Goal: Task Accomplishment & Management: Manage account settings

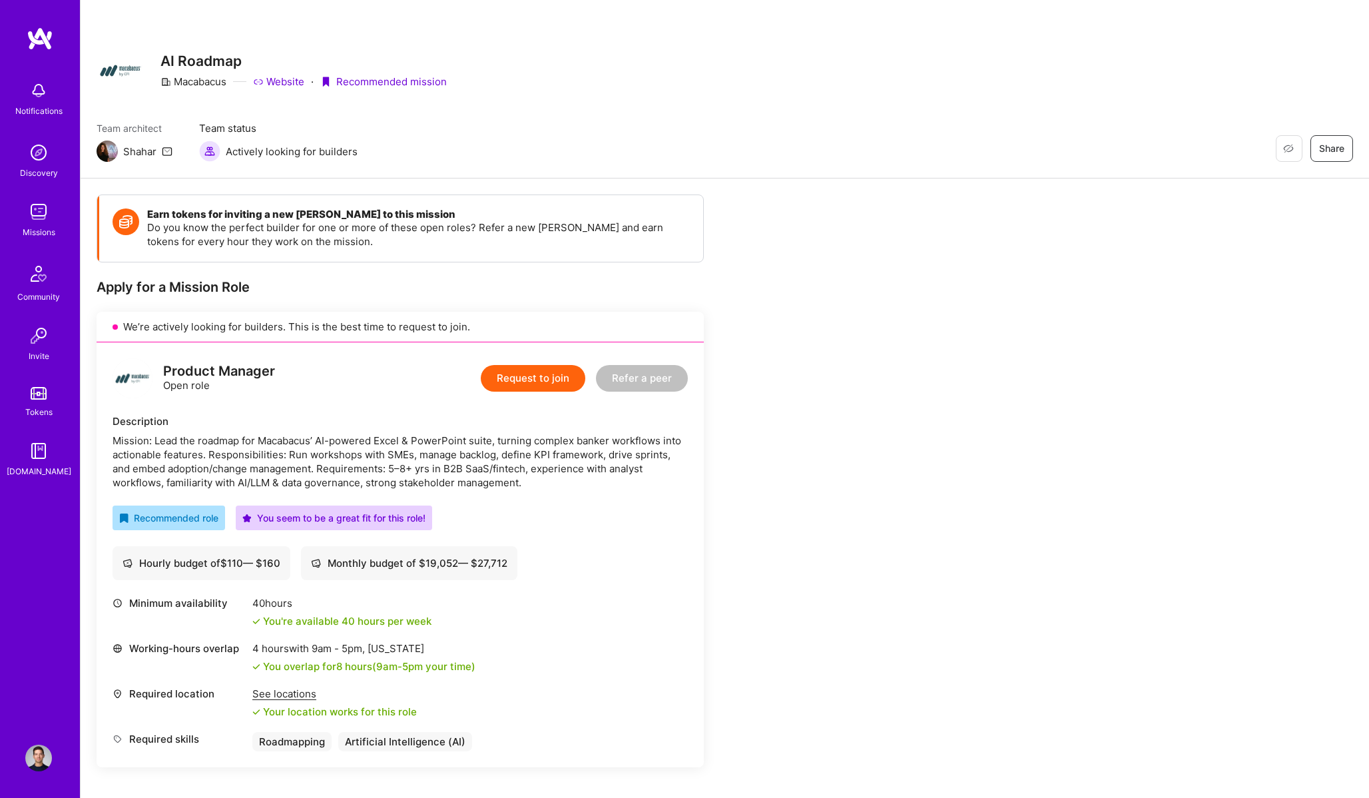
scroll to position [16, 0]
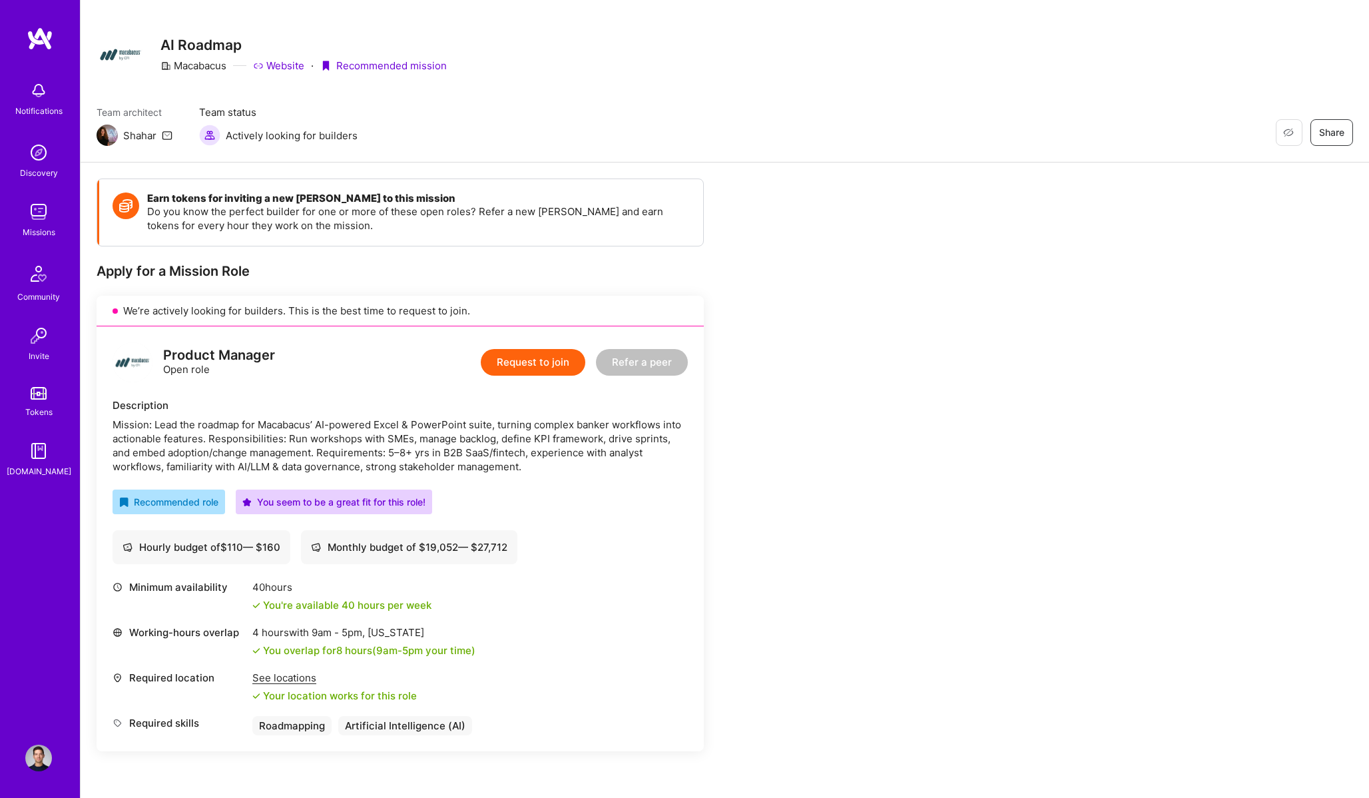
click at [543, 363] on button "Request to join" at bounding box center [533, 362] width 105 height 27
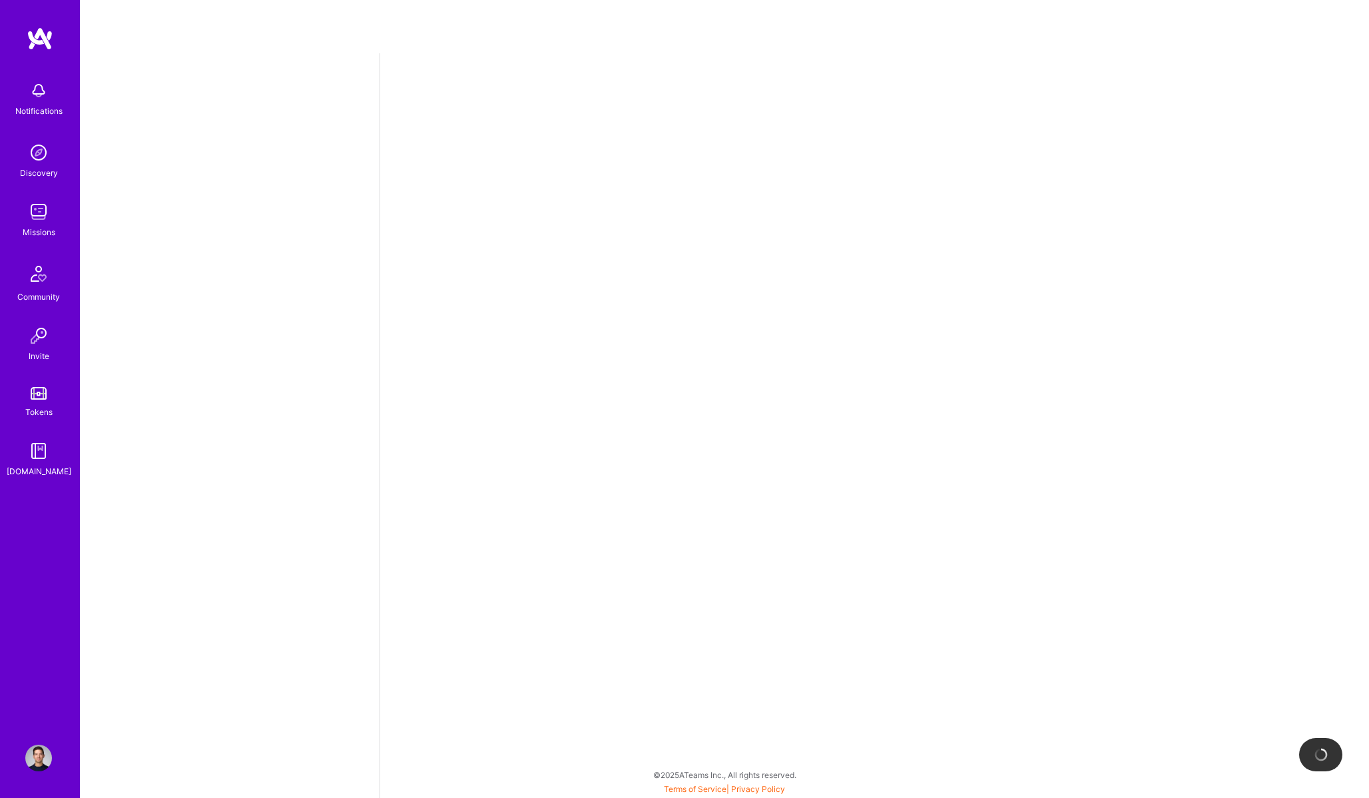
select select "CA"
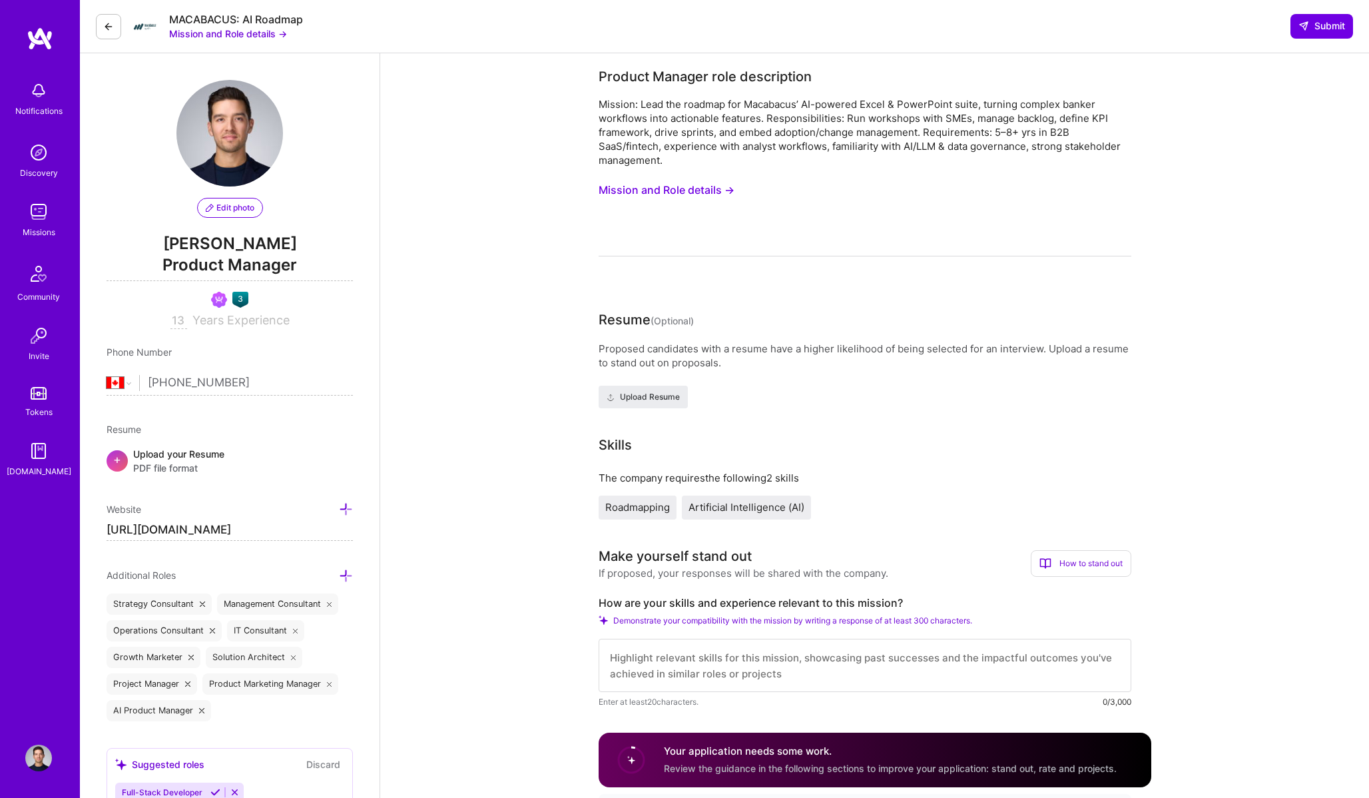
click at [110, 33] on button at bounding box center [108, 26] width 25 height 25
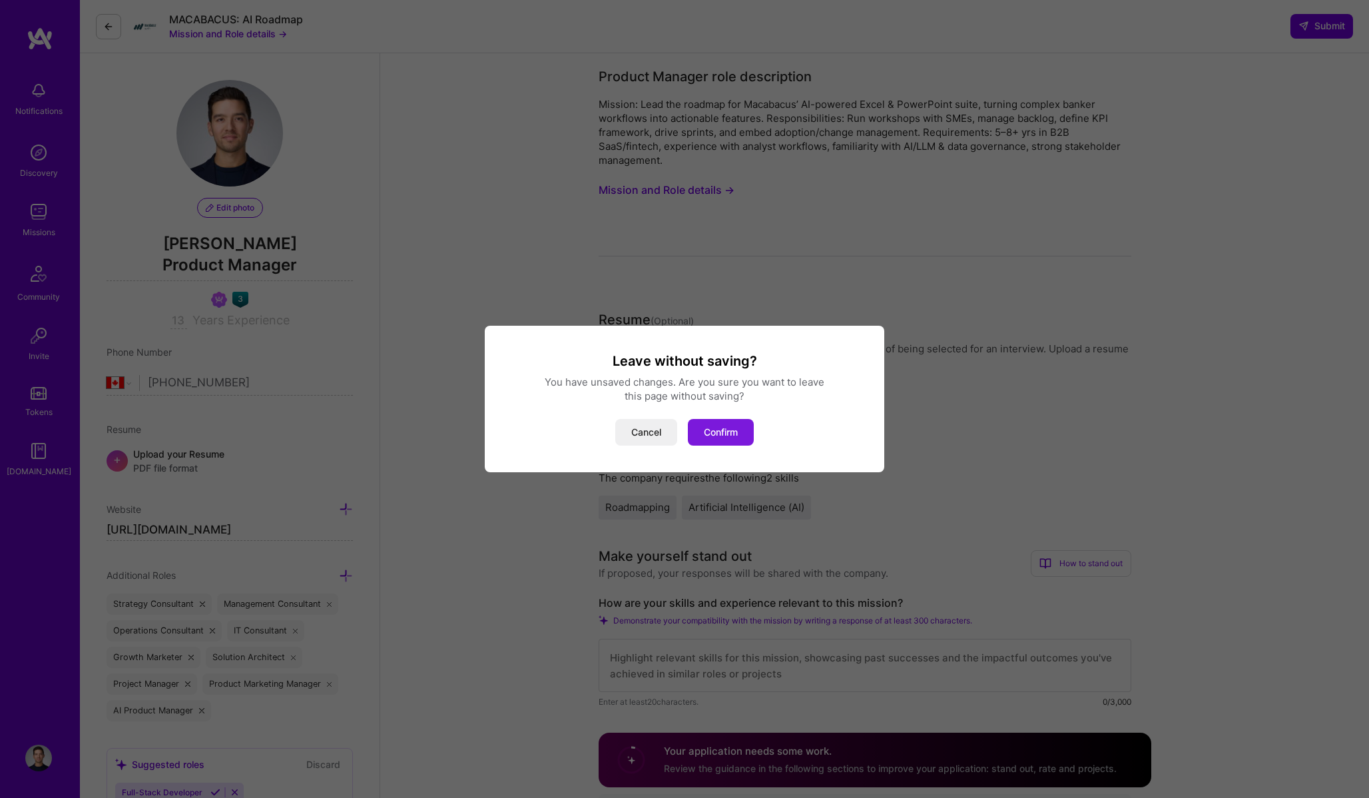
click at [710, 424] on button "Confirm" at bounding box center [721, 432] width 66 height 27
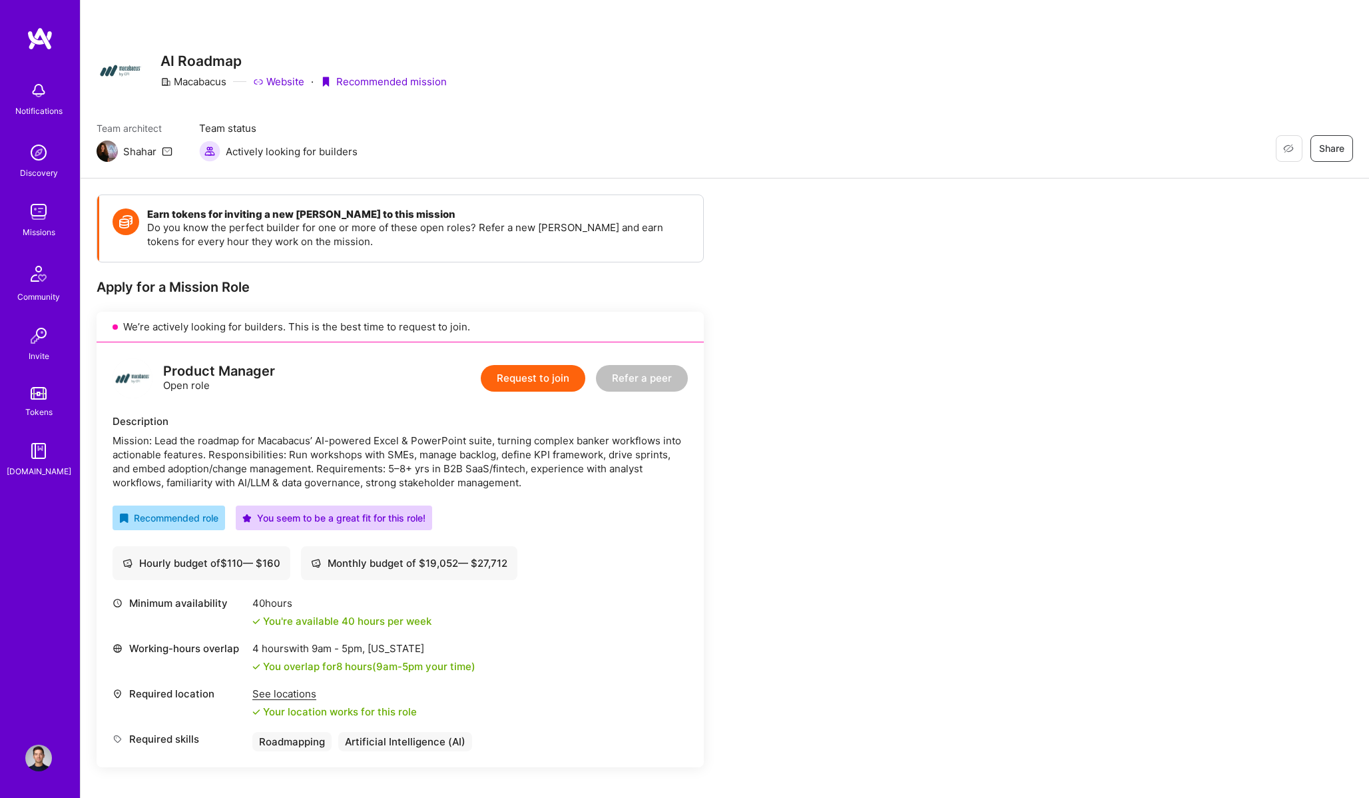
click at [34, 212] on img at bounding box center [38, 211] width 27 height 27
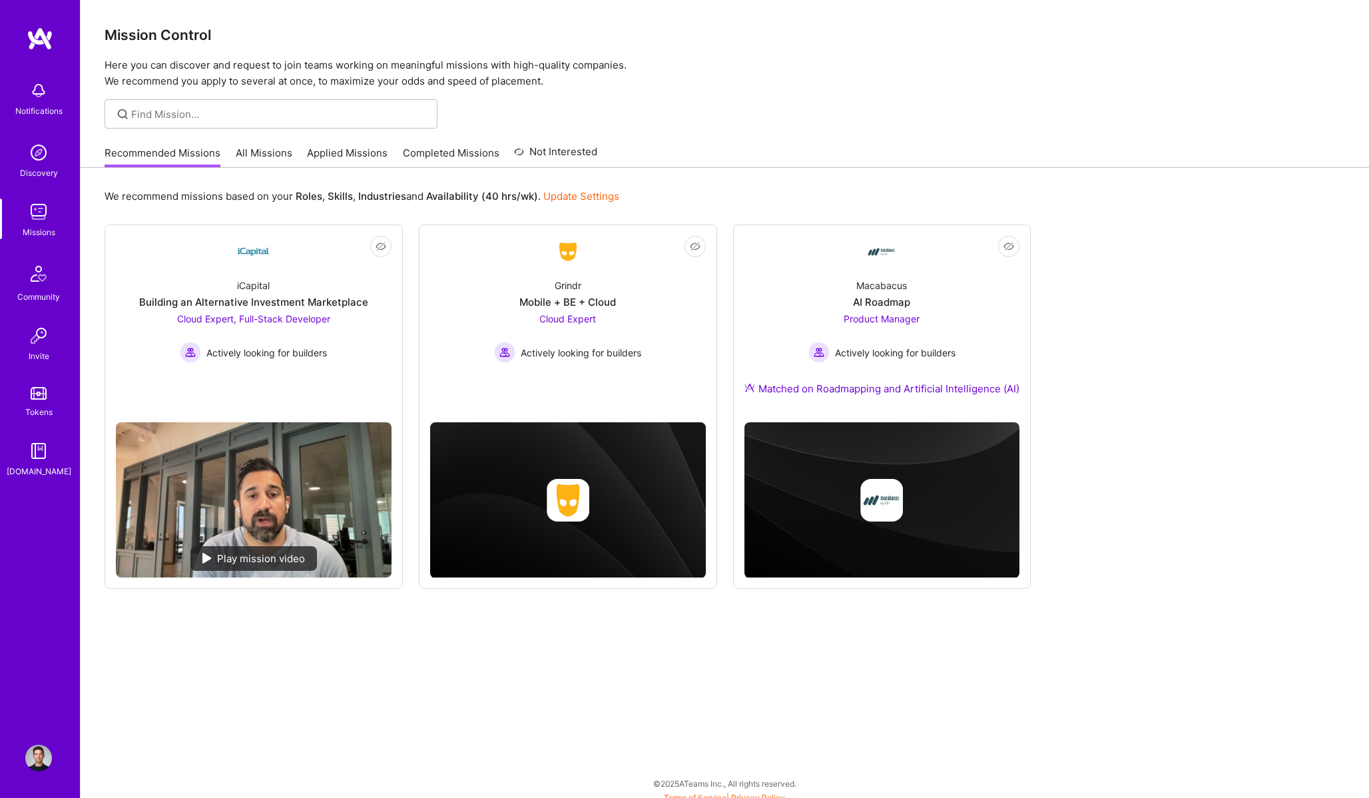
click at [269, 156] on link "All Missions" at bounding box center [264, 157] width 57 height 22
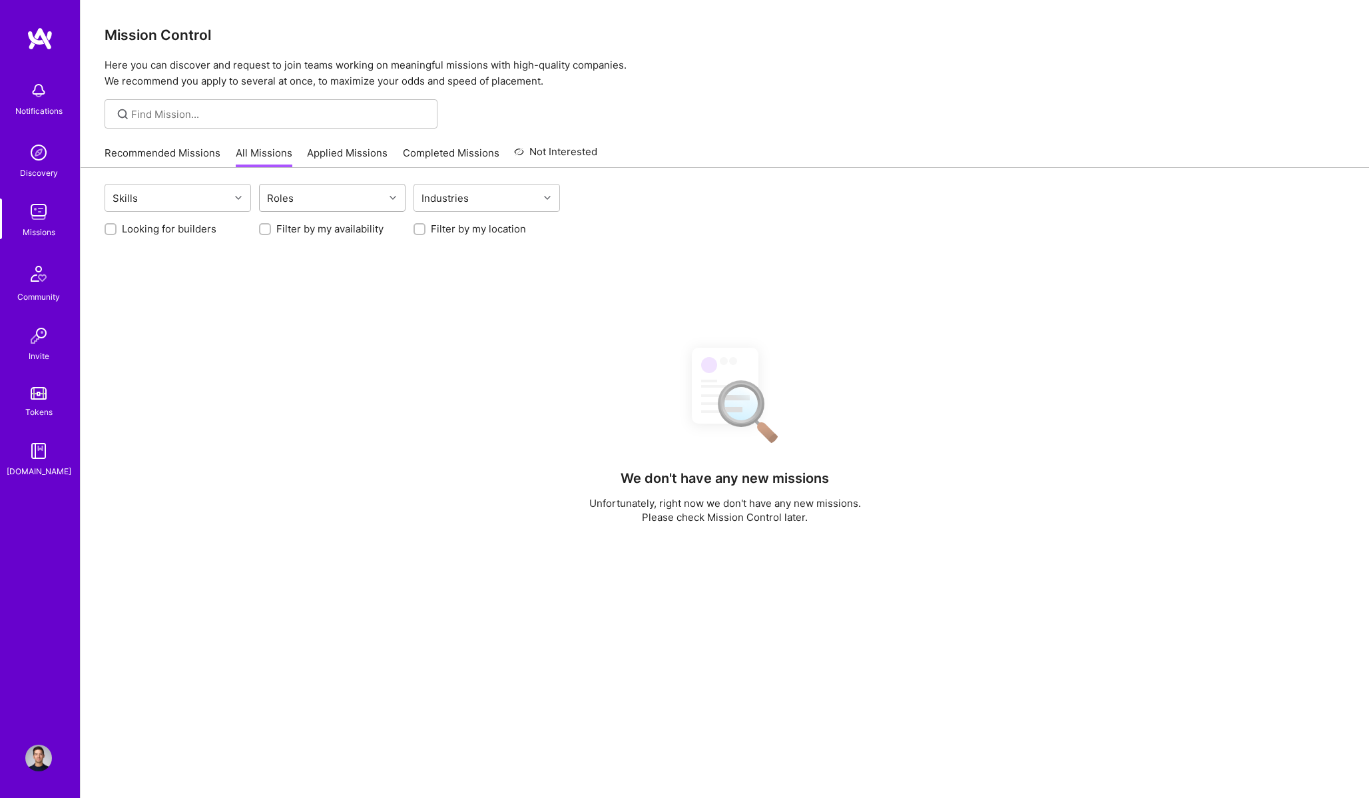
click at [318, 198] on div "Roles" at bounding box center [322, 197] width 125 height 27
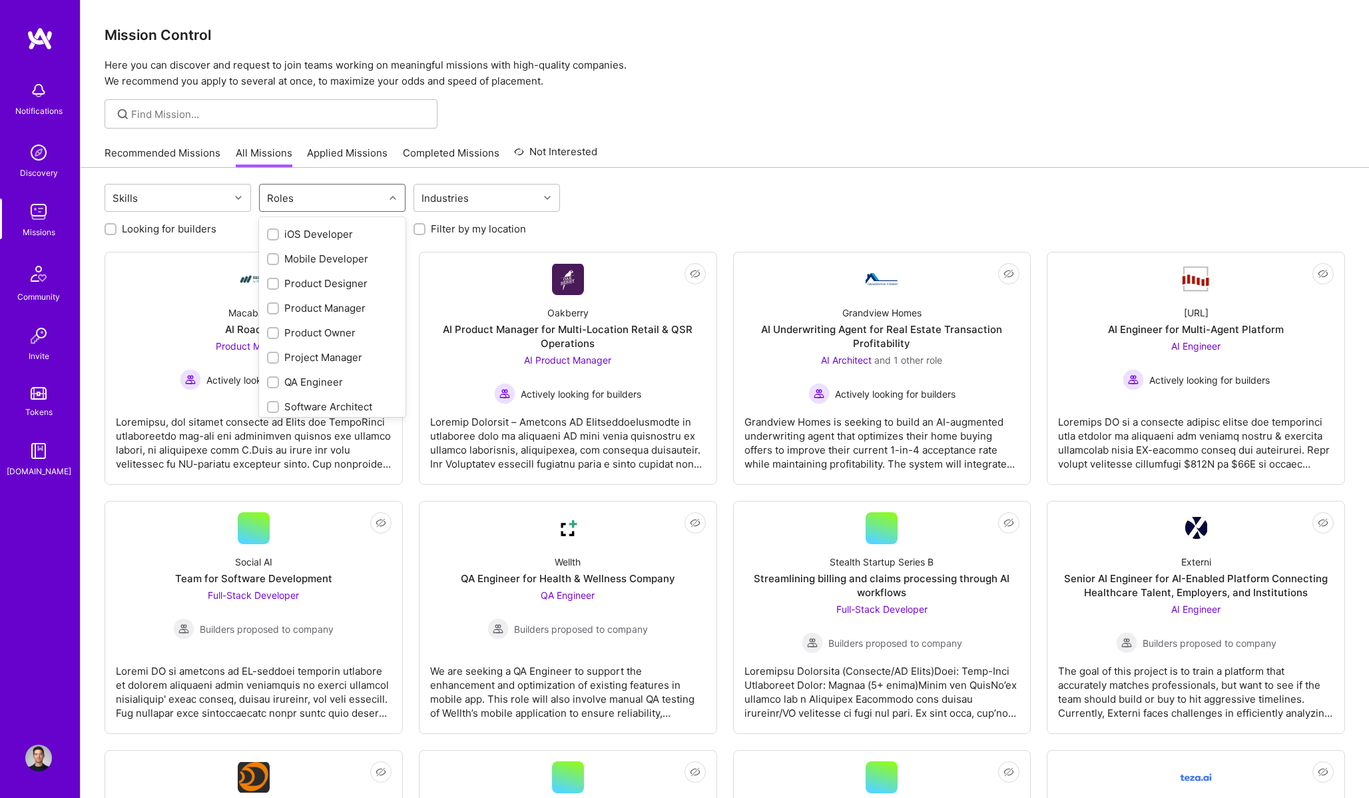
scroll to position [387, 0]
click at [332, 312] on div "Product Manager" at bounding box center [332, 313] width 130 height 14
checkbox input "true"
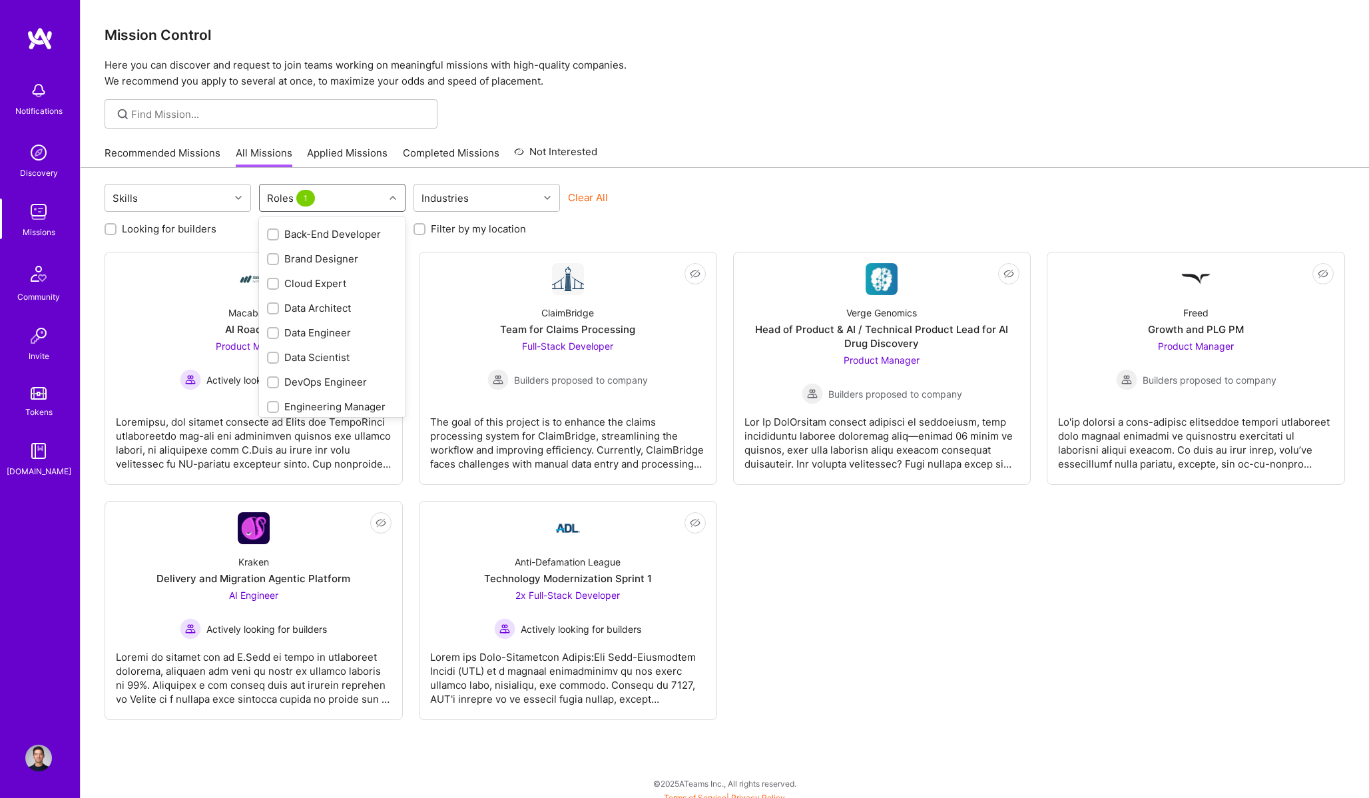
scroll to position [0, 0]
click at [345, 284] on div "AI Product Manager" at bounding box center [332, 281] width 130 height 14
checkbox input "true"
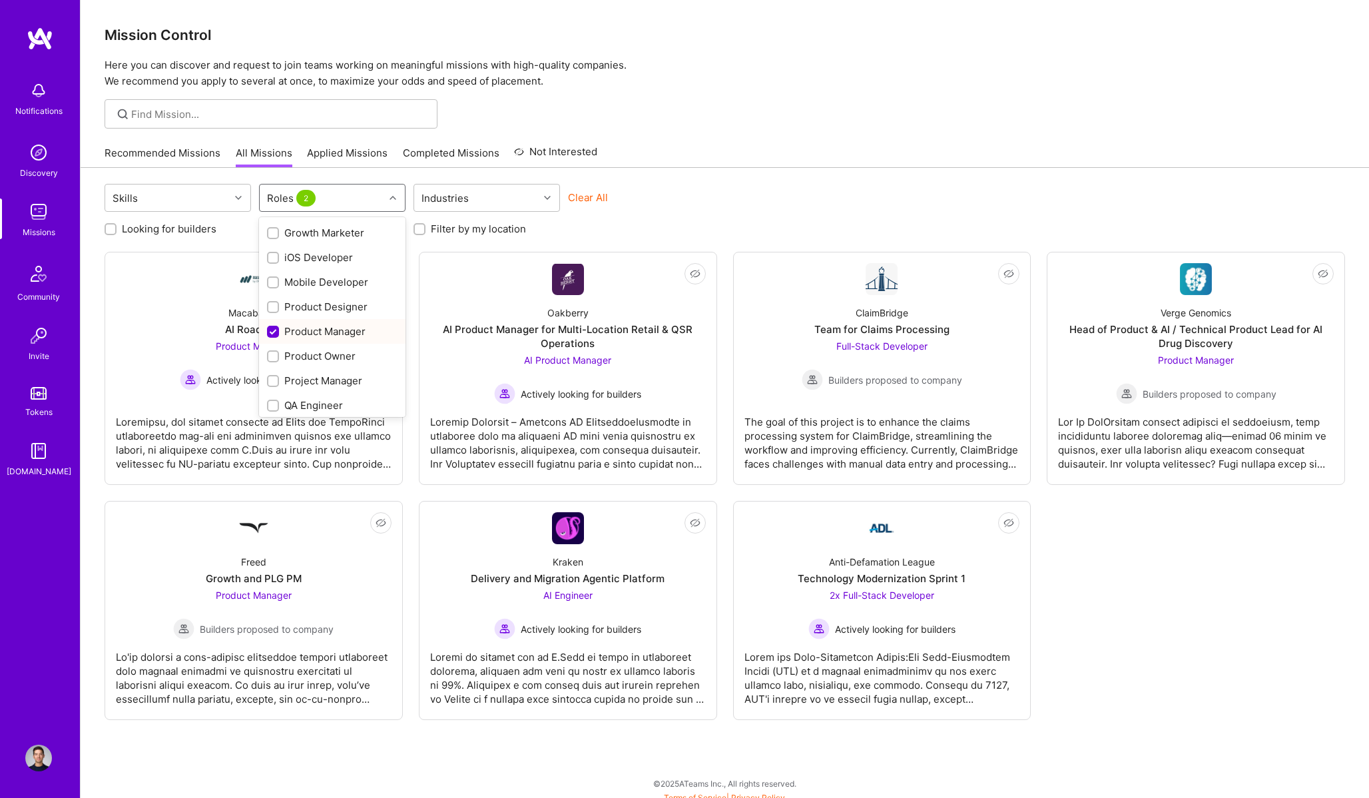
scroll to position [471, 0]
click at [332, 260] on div "Product Owner" at bounding box center [332, 254] width 130 height 14
checkbox input "true"
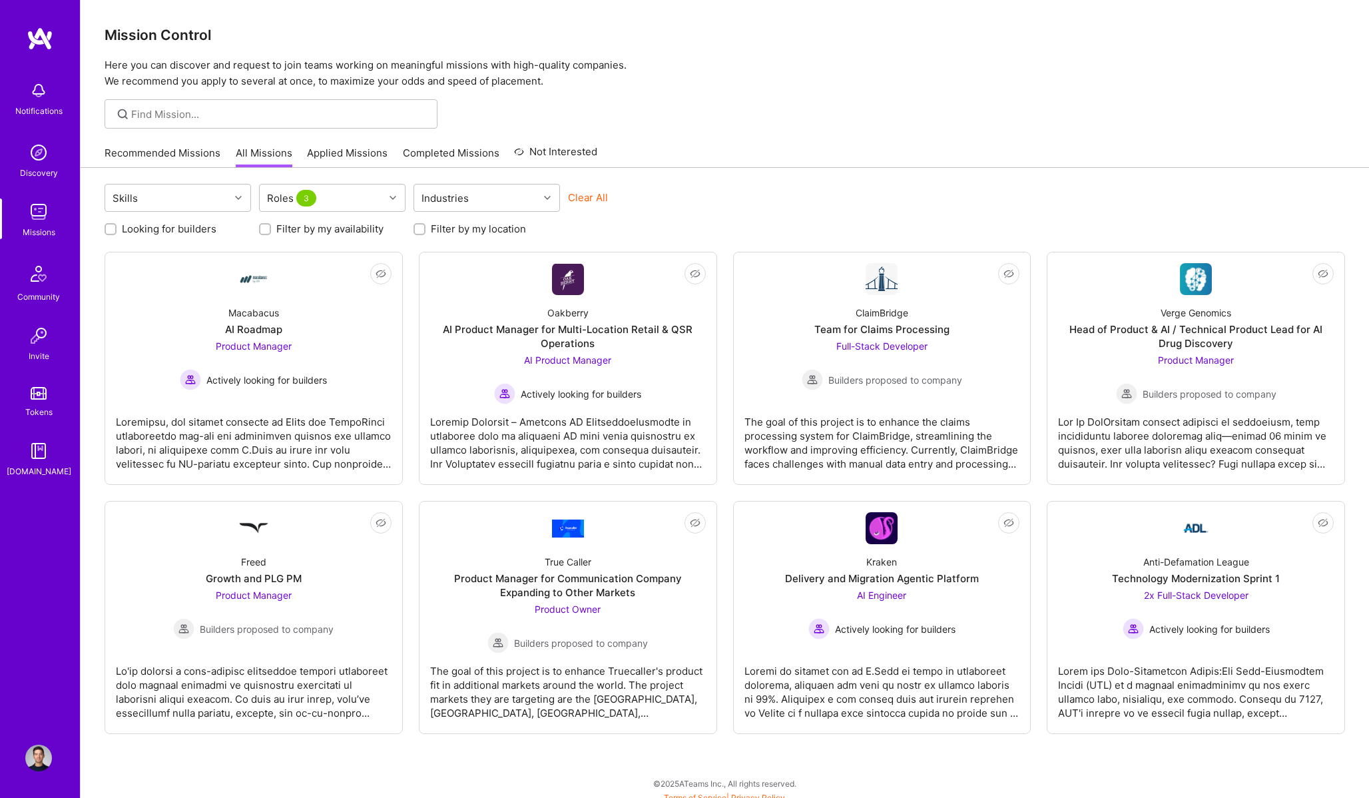
click at [746, 158] on div "Recommended Missions All Missions Applied Missions Completed Missions Not Inter…" at bounding box center [725, 152] width 1240 height 29
click at [35, 754] on img at bounding box center [38, 757] width 27 height 27
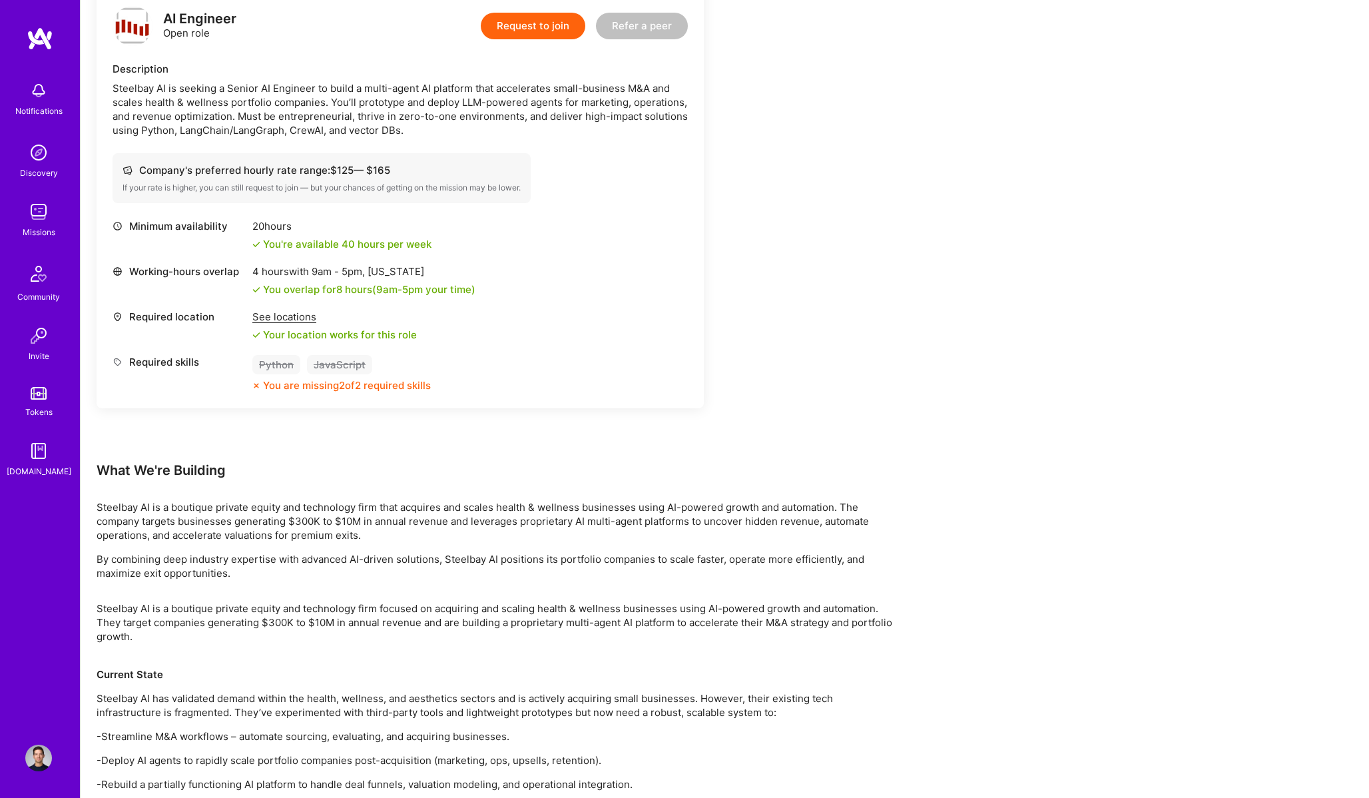
scroll to position [52, 0]
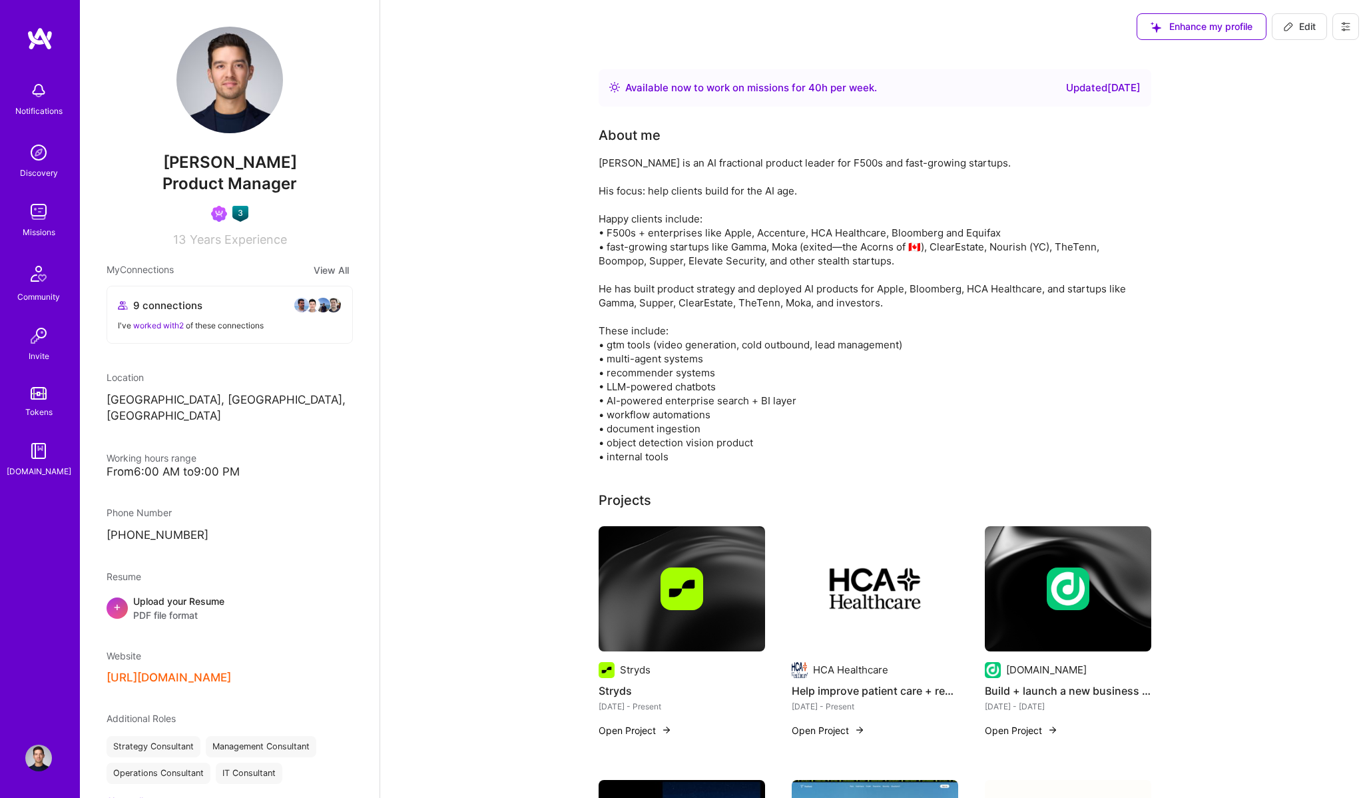
click at [1300, 24] on span "Edit" at bounding box center [1299, 26] width 33 height 13
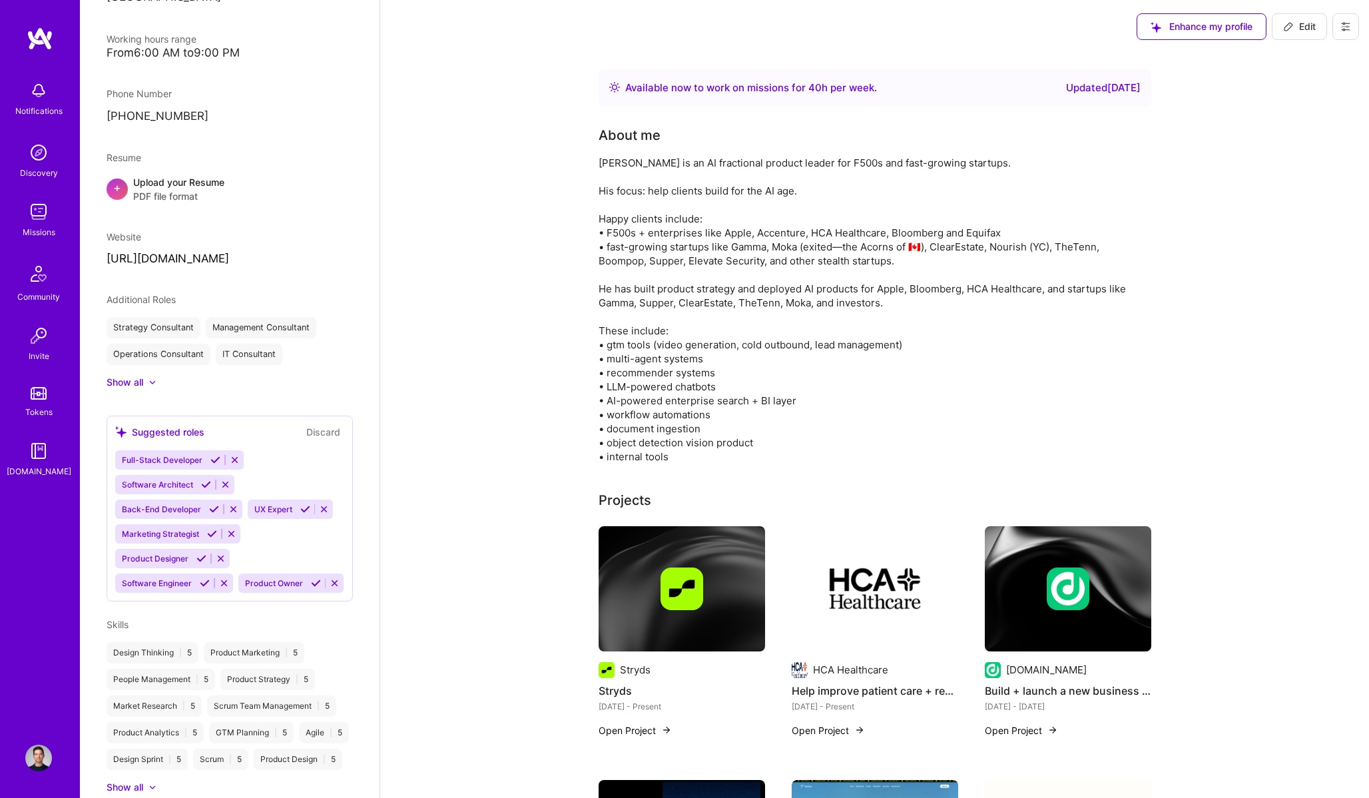
select select "CA"
select select "Right Now"
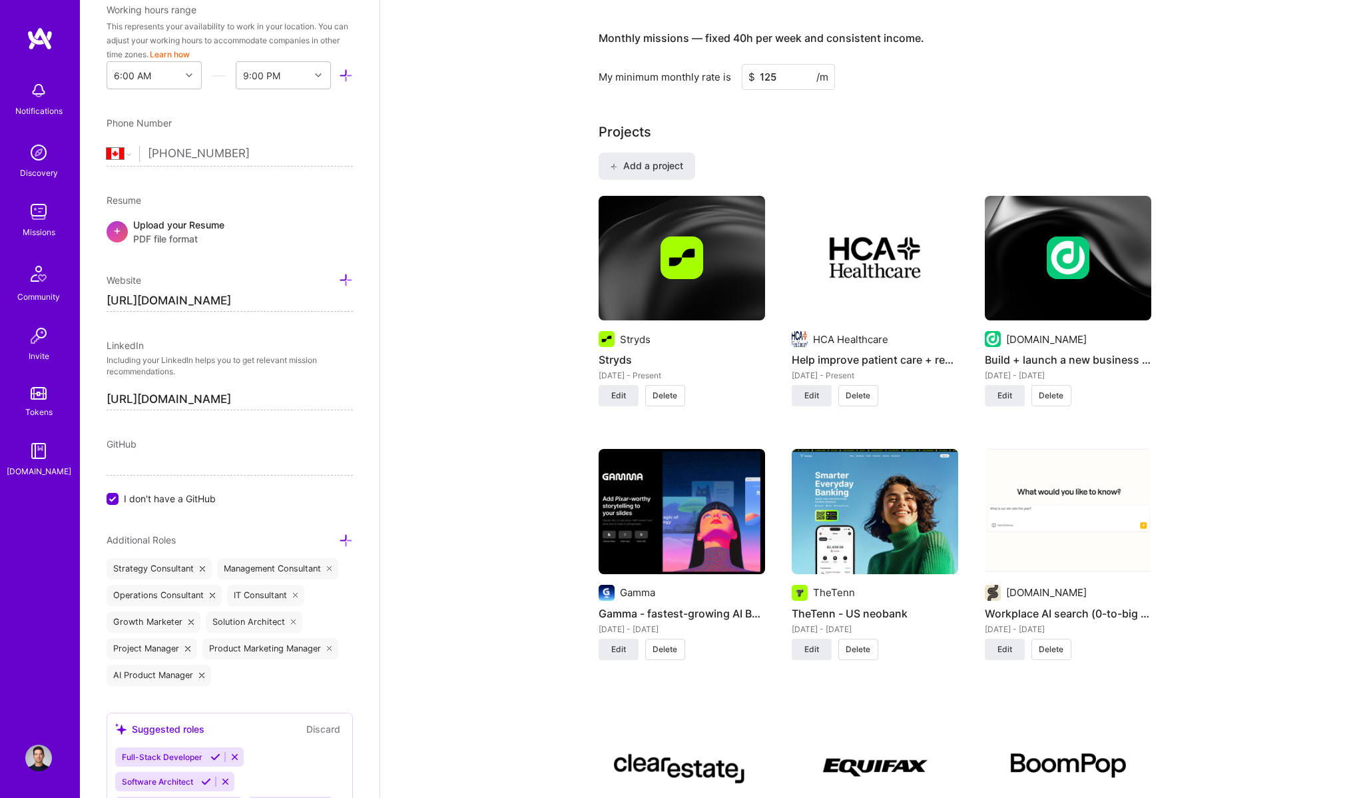
scroll to position [991, 0]
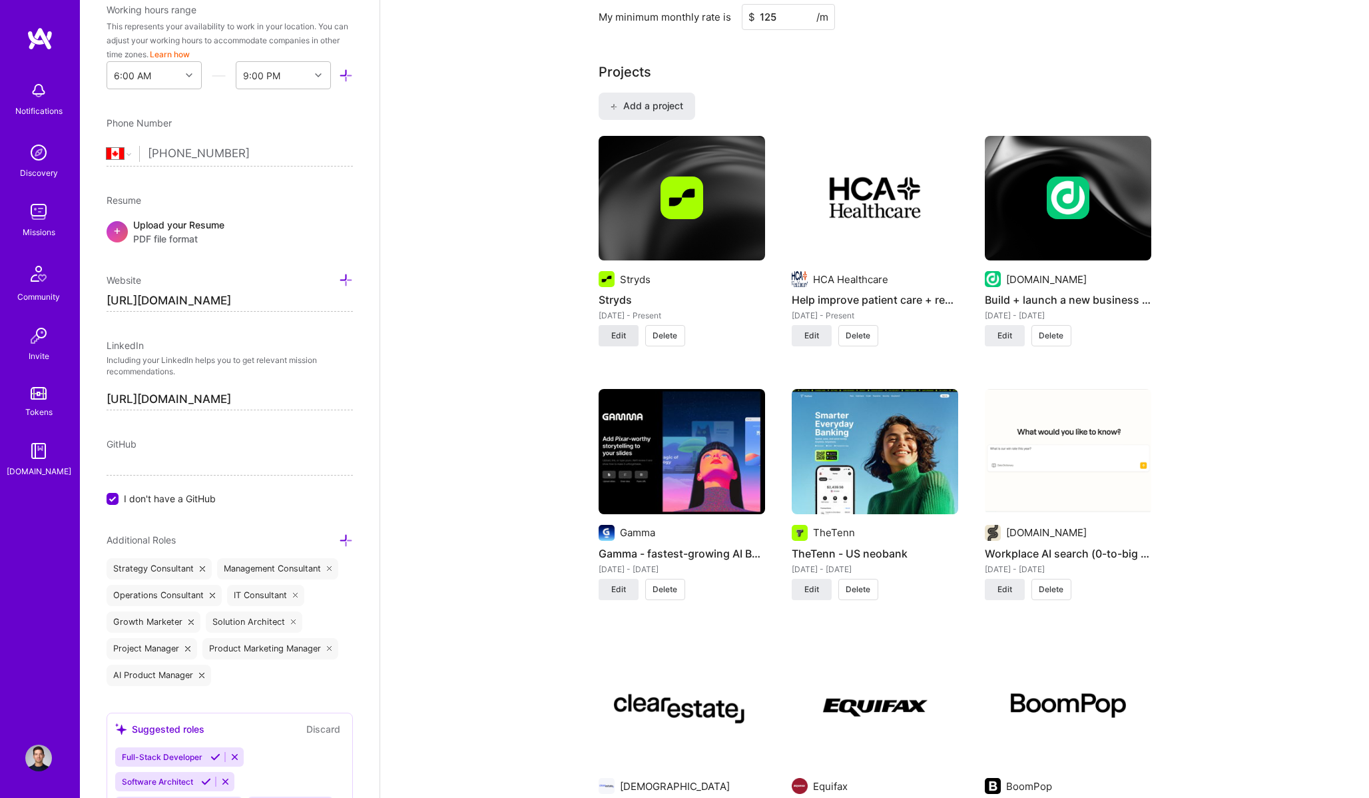
click at [623, 341] on span "Edit" at bounding box center [618, 336] width 15 height 12
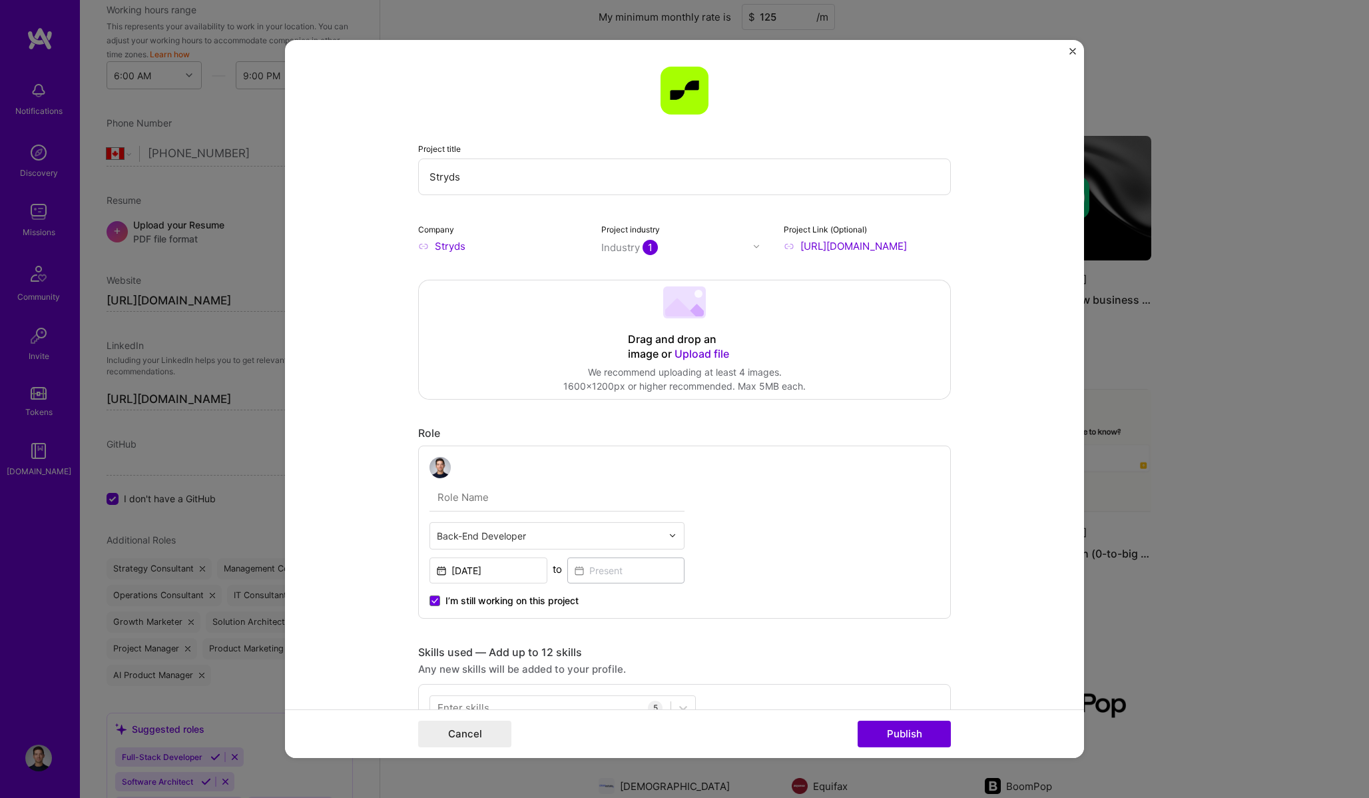
scroll to position [207, 0]
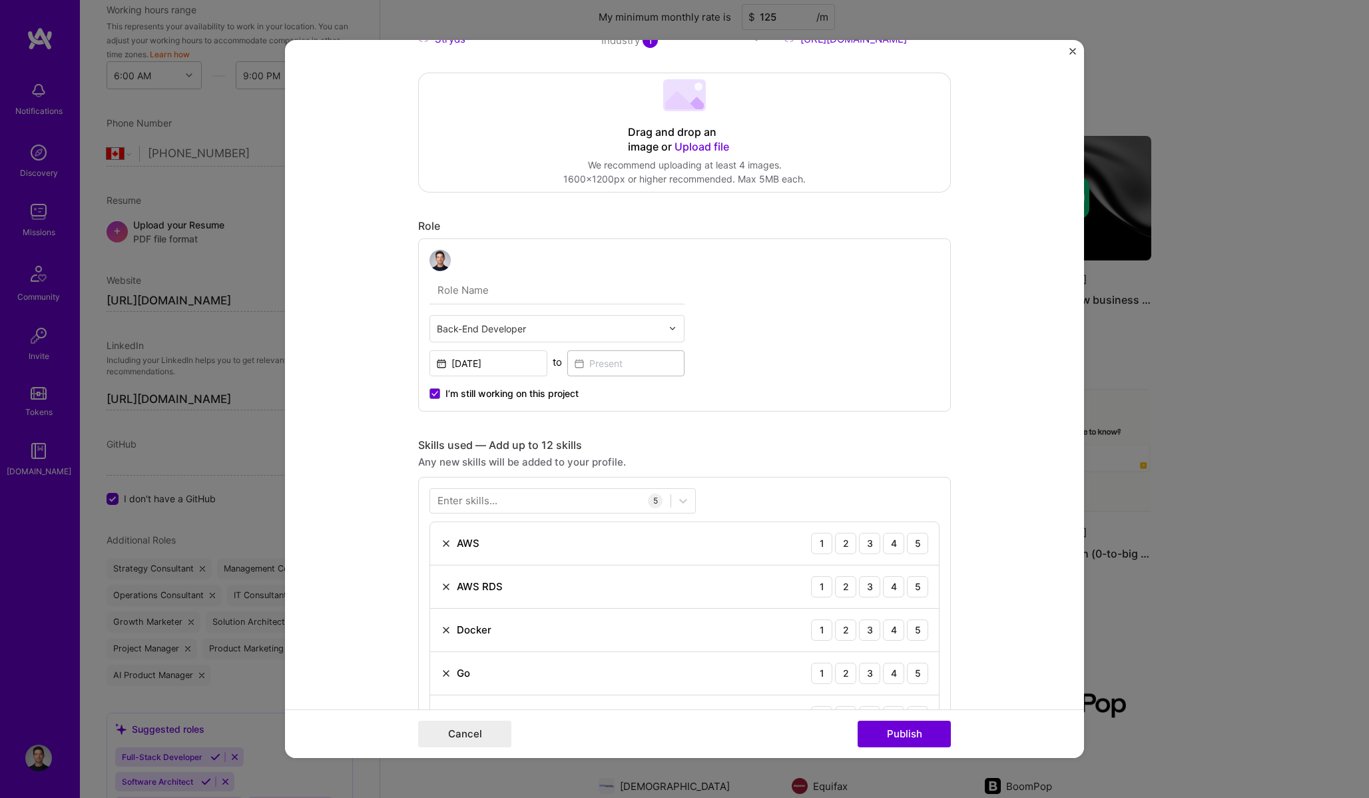
click at [509, 389] on span "I’m still working on this project" at bounding box center [511, 393] width 133 height 13
click at [0, 0] on input "I’m still working on this project" at bounding box center [0, 0] width 0 height 0
click at [620, 371] on input at bounding box center [626, 363] width 118 height 26
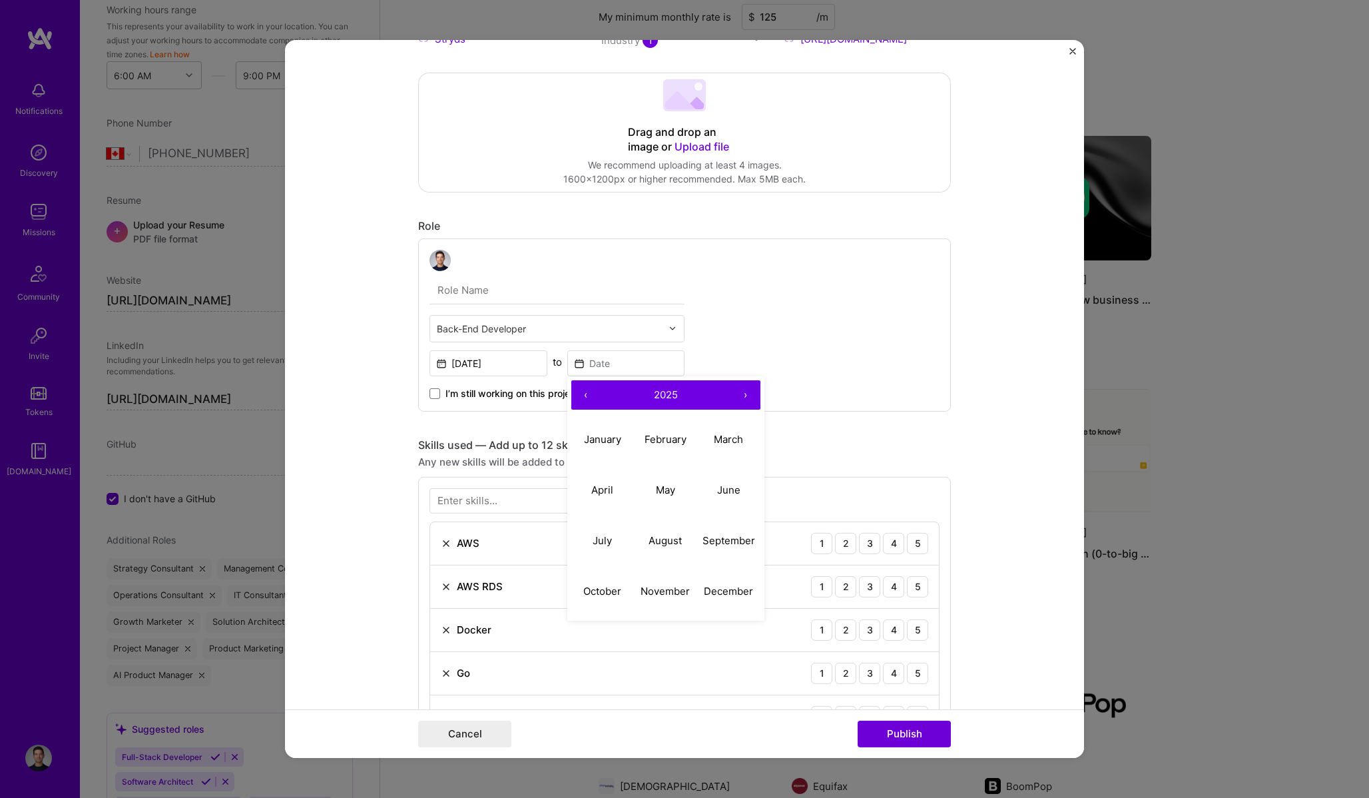
click at [589, 397] on button "‹" at bounding box center [585, 394] width 29 height 29
click at [720, 543] on abbr "September" at bounding box center [728, 540] width 53 height 13
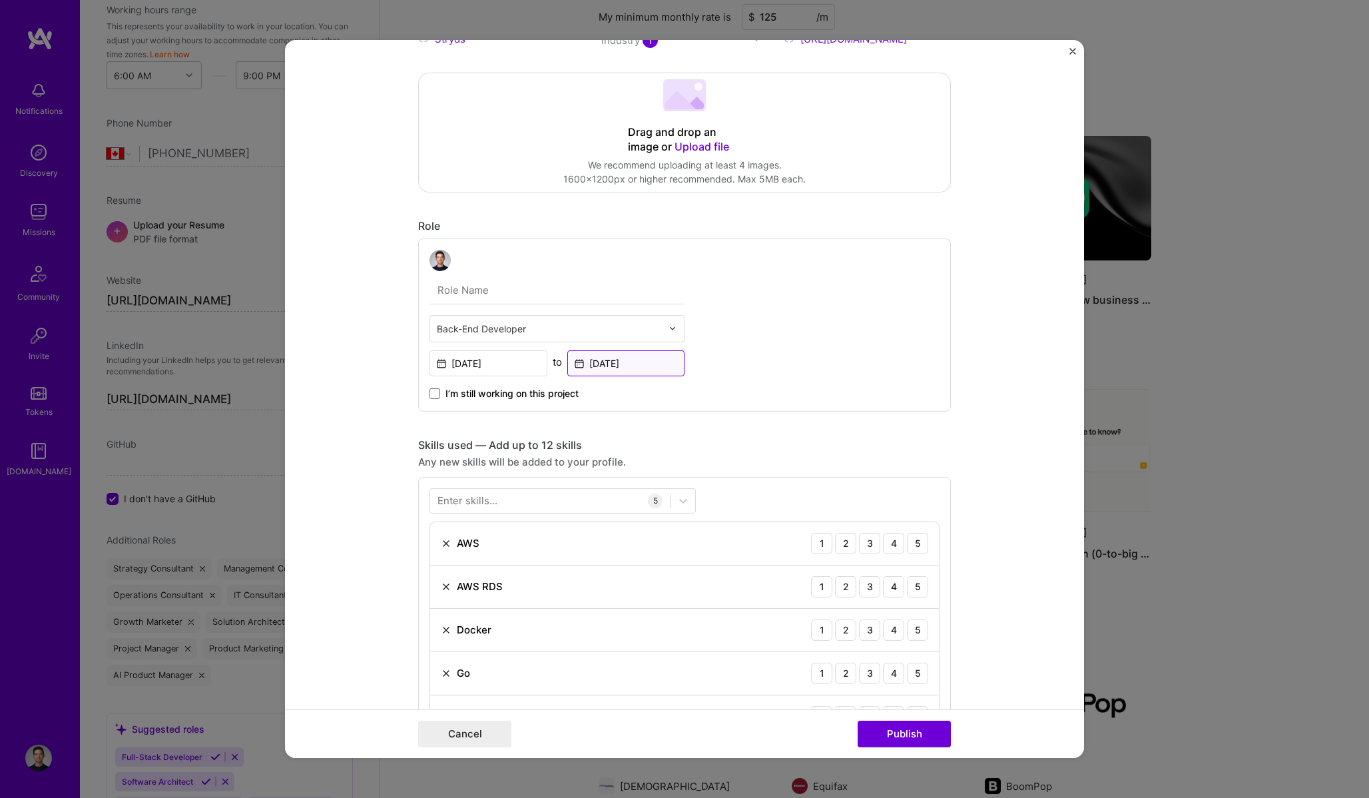
click at [652, 360] on input "Sep, 2024" at bounding box center [626, 363] width 118 height 26
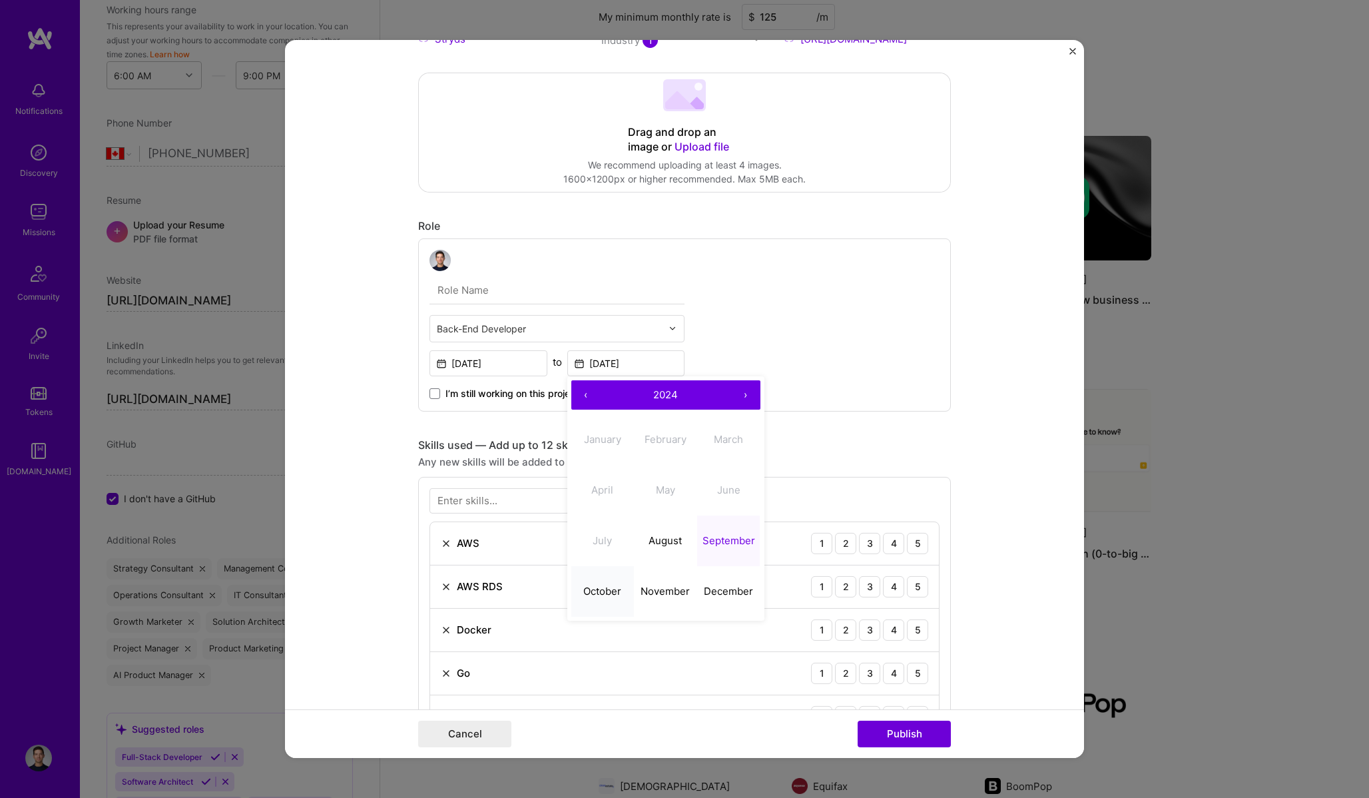
click at [606, 593] on abbr "October" at bounding box center [602, 591] width 38 height 13
type input "Oct, 2024"
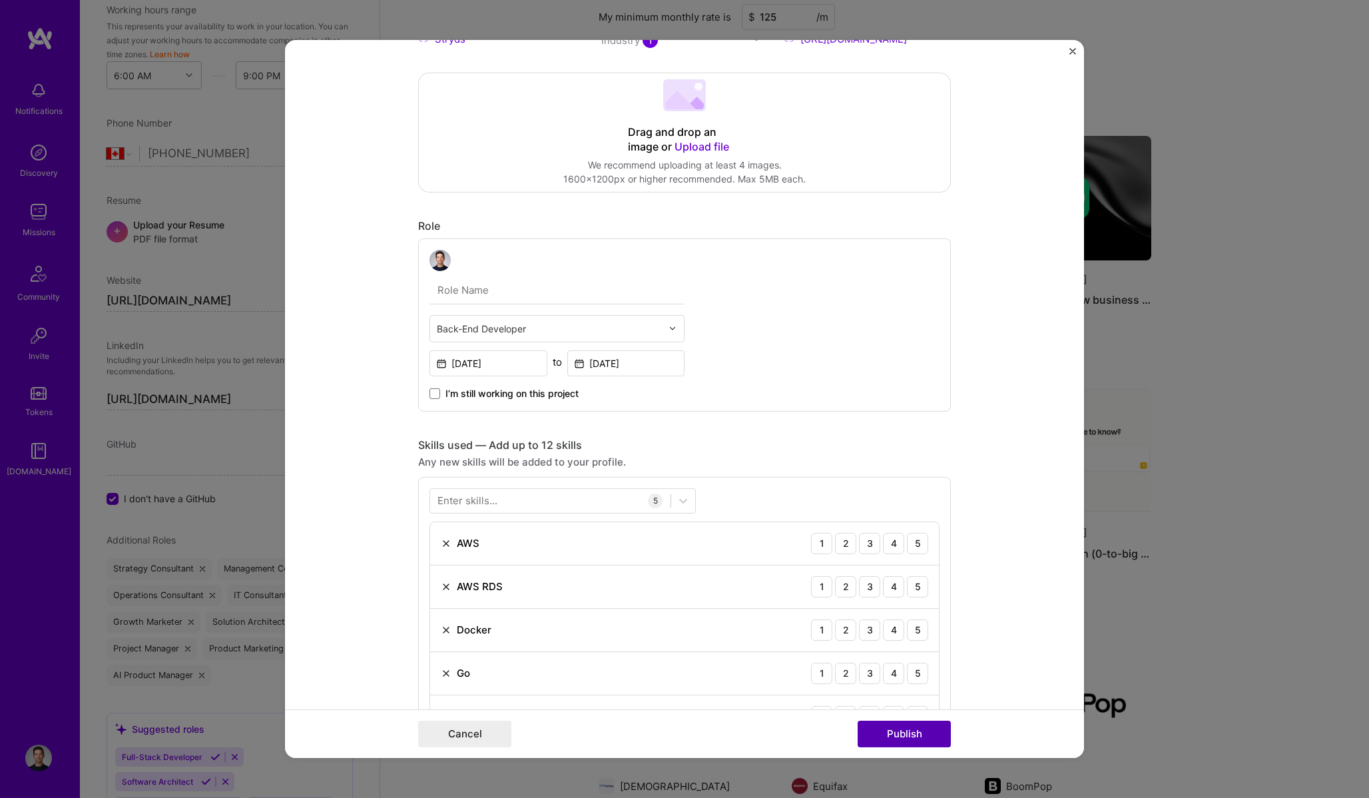
click at [919, 737] on button "Publish" at bounding box center [904, 733] width 93 height 27
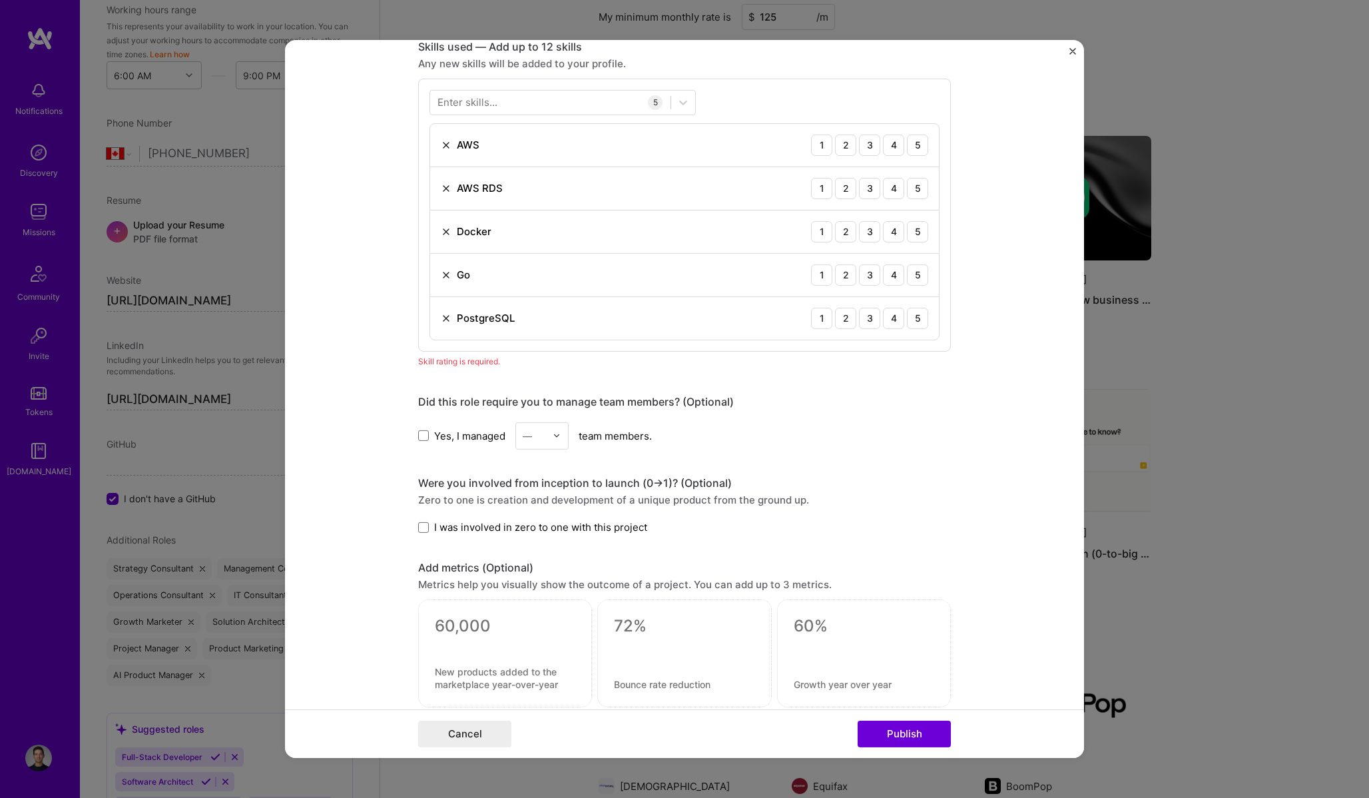
scroll to position [606, 0]
click at [894, 143] on div "4" at bounding box center [893, 144] width 21 height 21
click at [896, 184] on div "4" at bounding box center [893, 187] width 21 height 21
click at [872, 234] on div "3" at bounding box center [869, 230] width 21 height 21
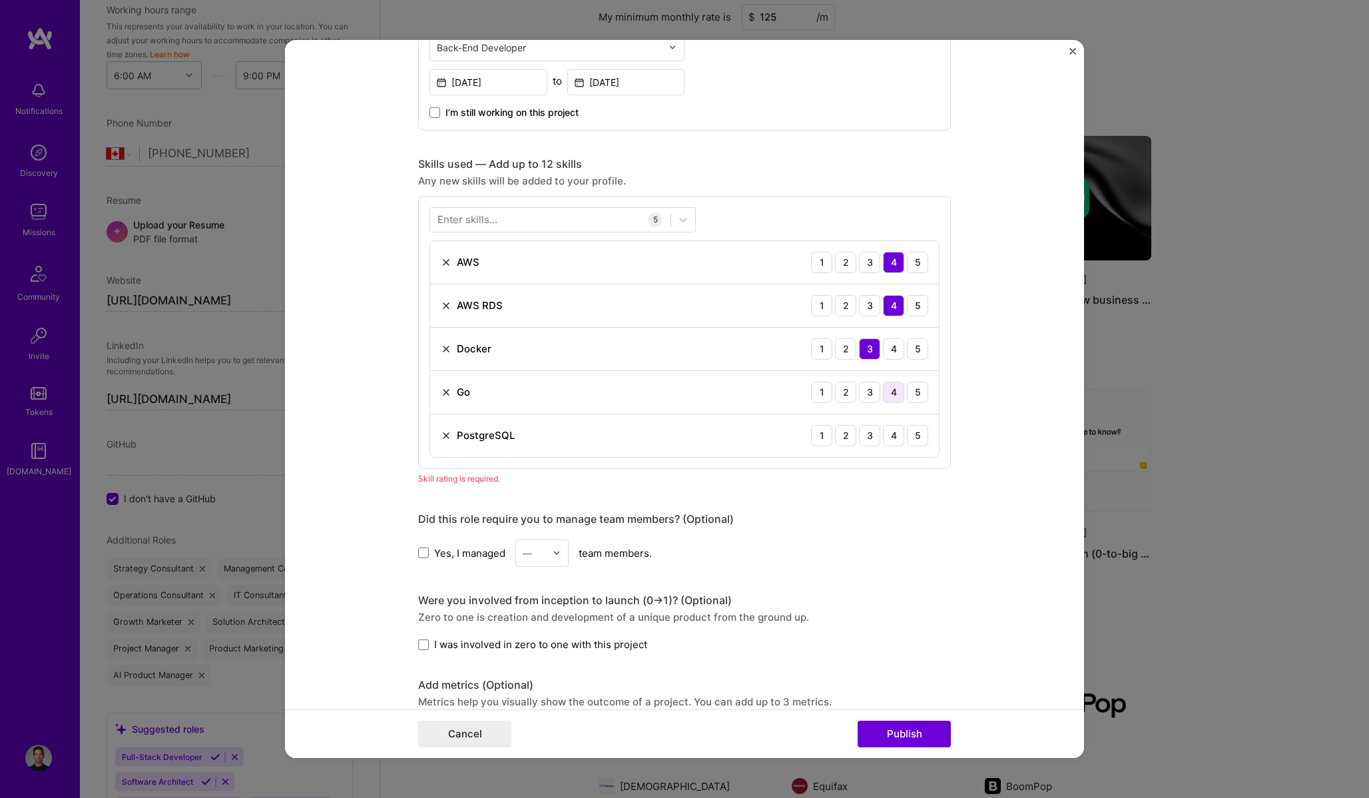
scroll to position [484, 0]
click at [445, 270] on img at bounding box center [446, 266] width 11 height 11
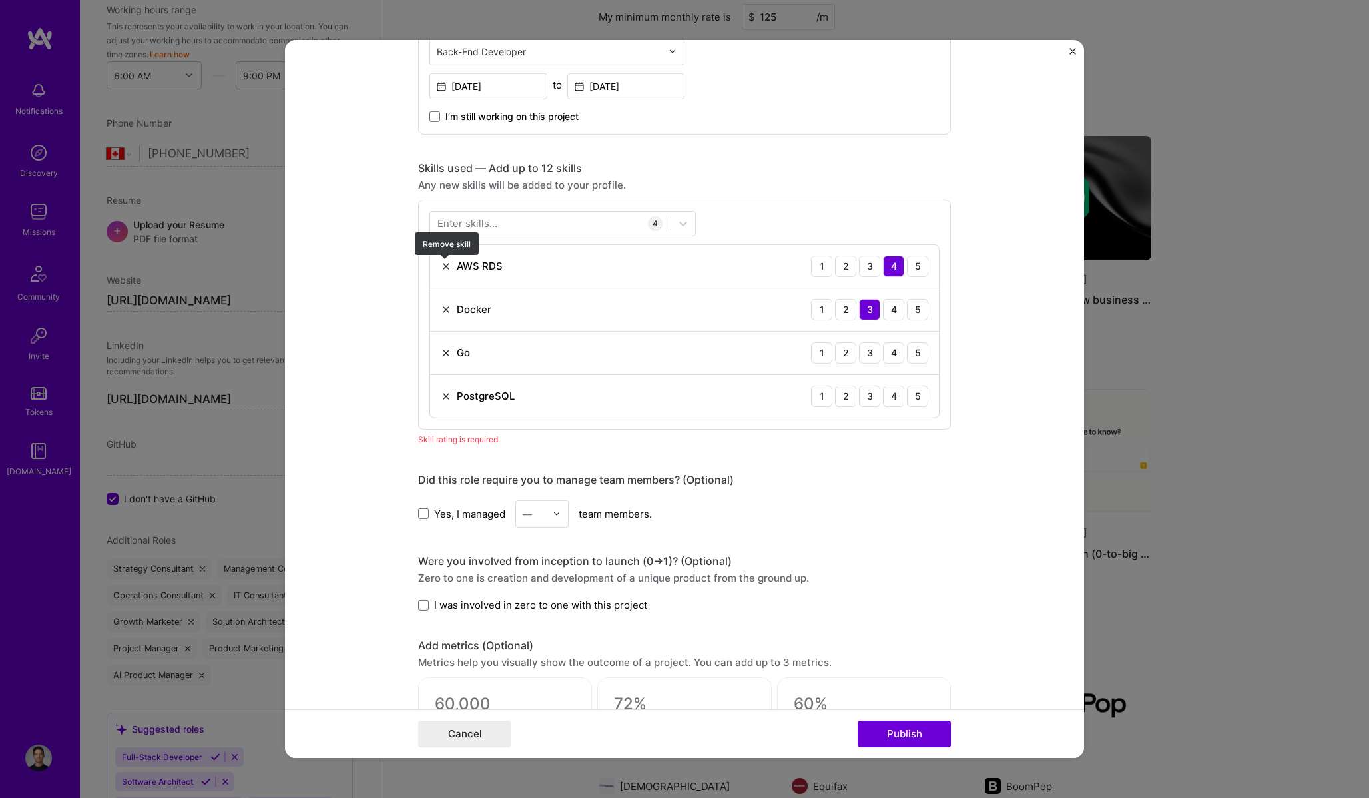
click at [445, 270] on img at bounding box center [446, 266] width 11 height 11
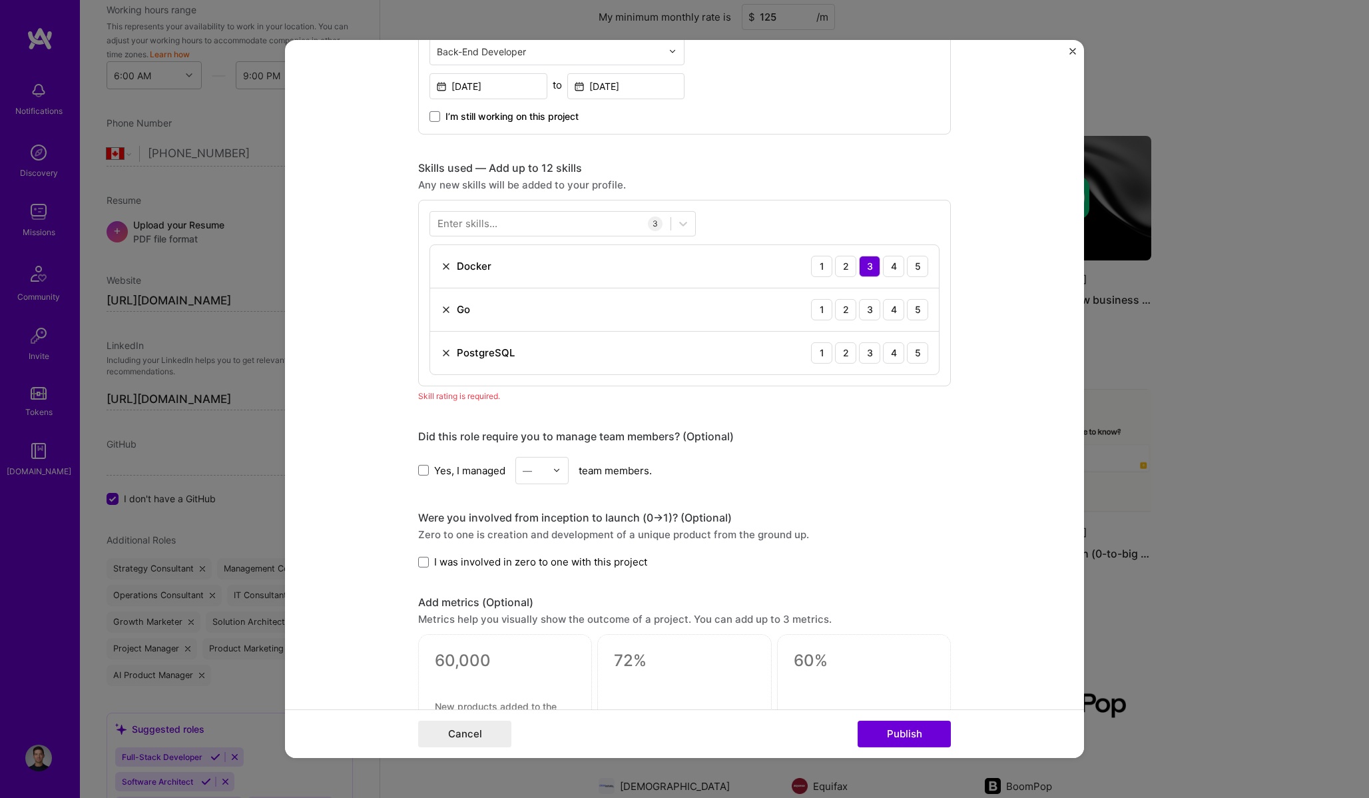
click at [445, 270] on img at bounding box center [446, 266] width 11 height 11
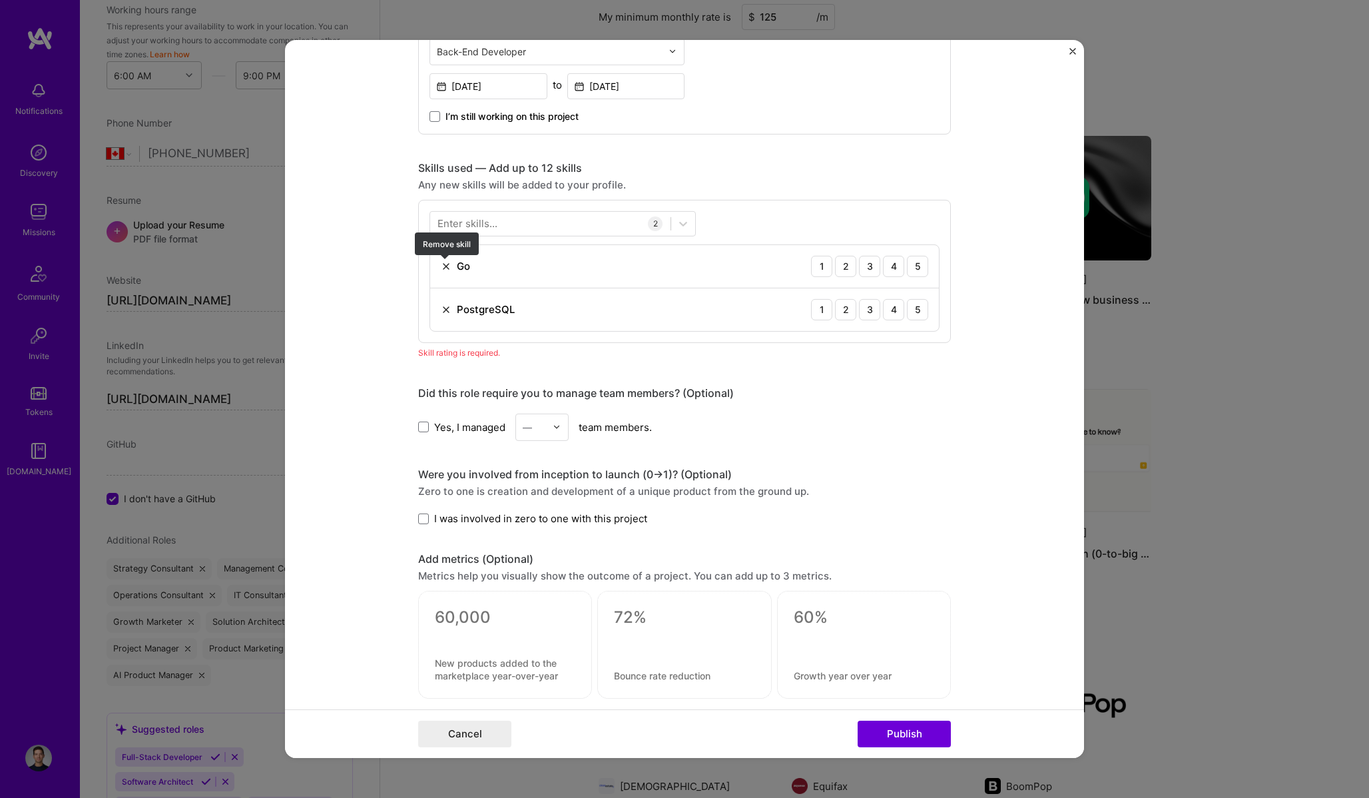
click at [445, 270] on img at bounding box center [446, 266] width 11 height 11
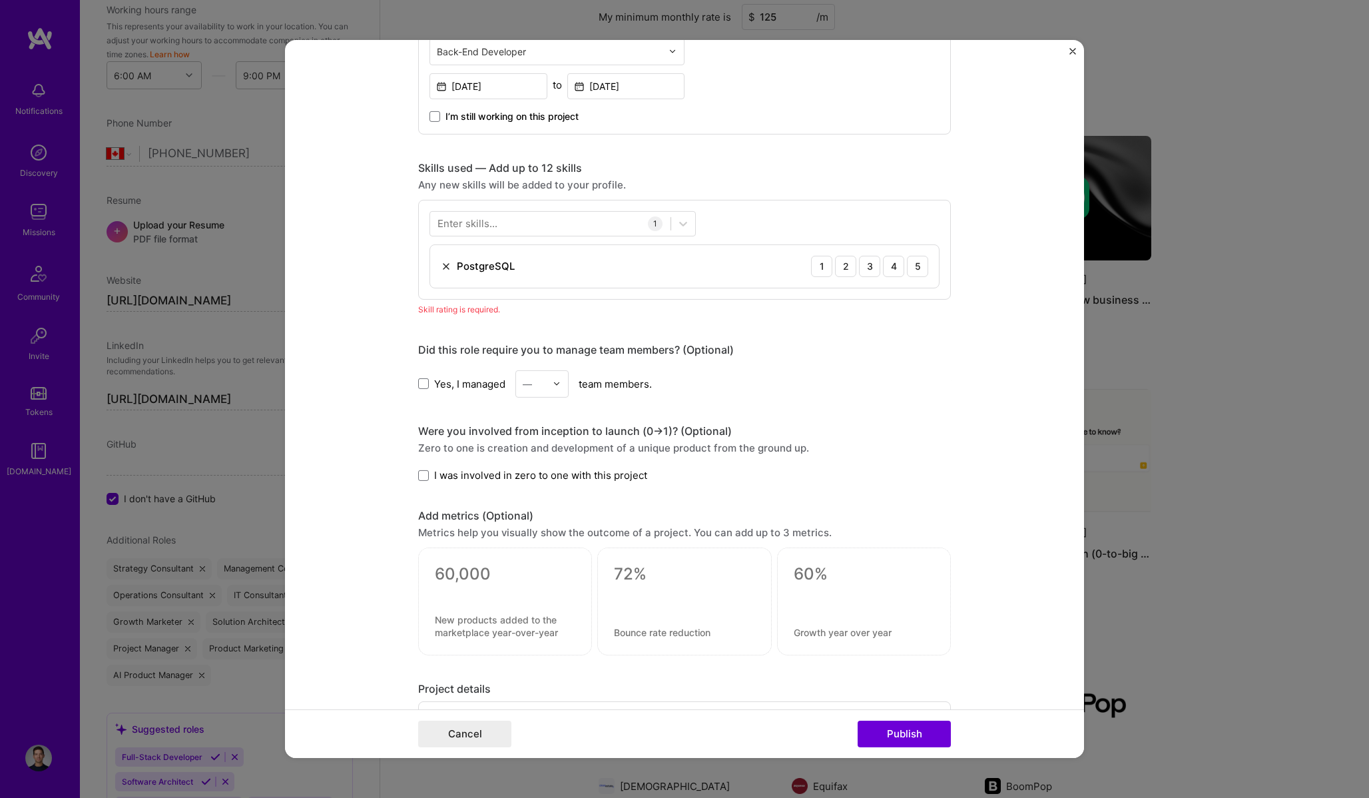
click at [445, 270] on img at bounding box center [446, 266] width 11 height 11
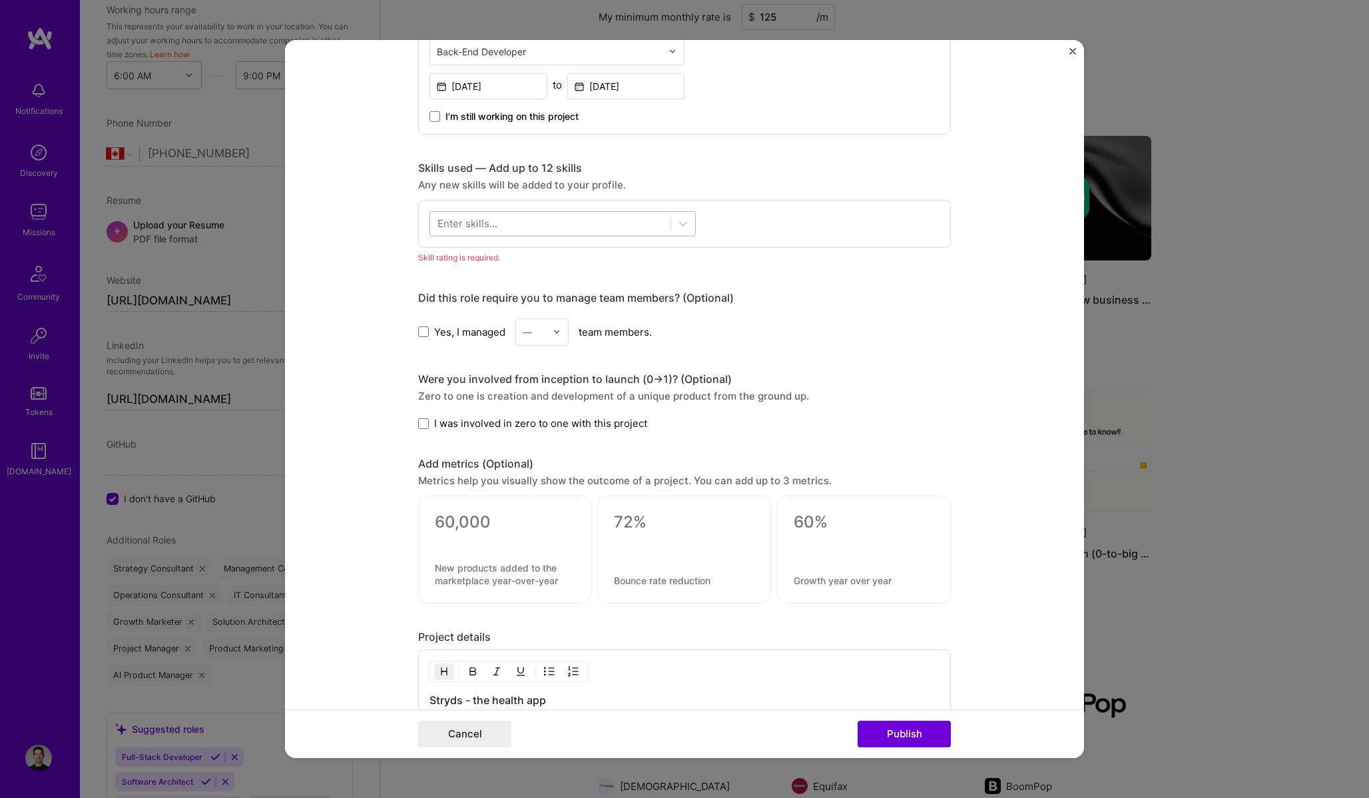
click at [561, 226] on div at bounding box center [550, 223] width 240 height 22
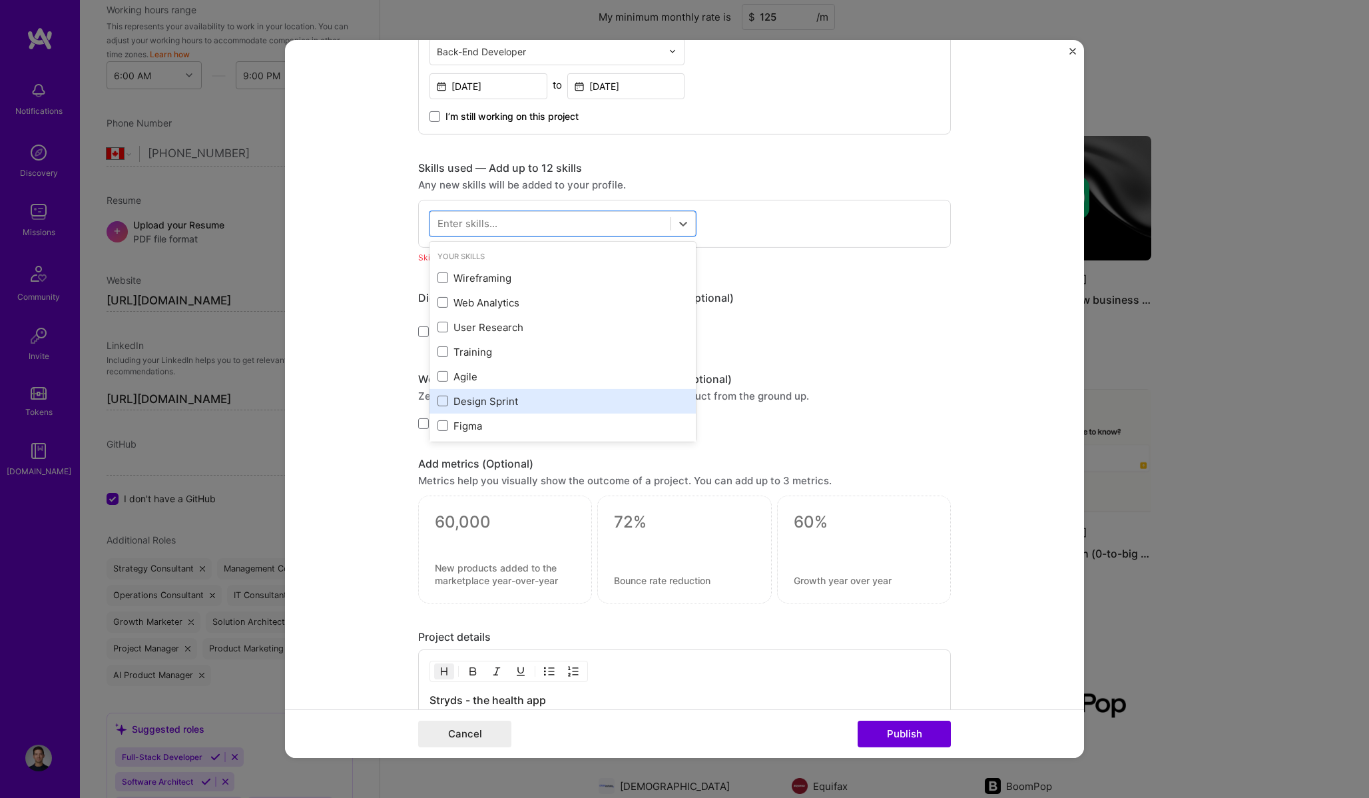
scroll to position [23, 0]
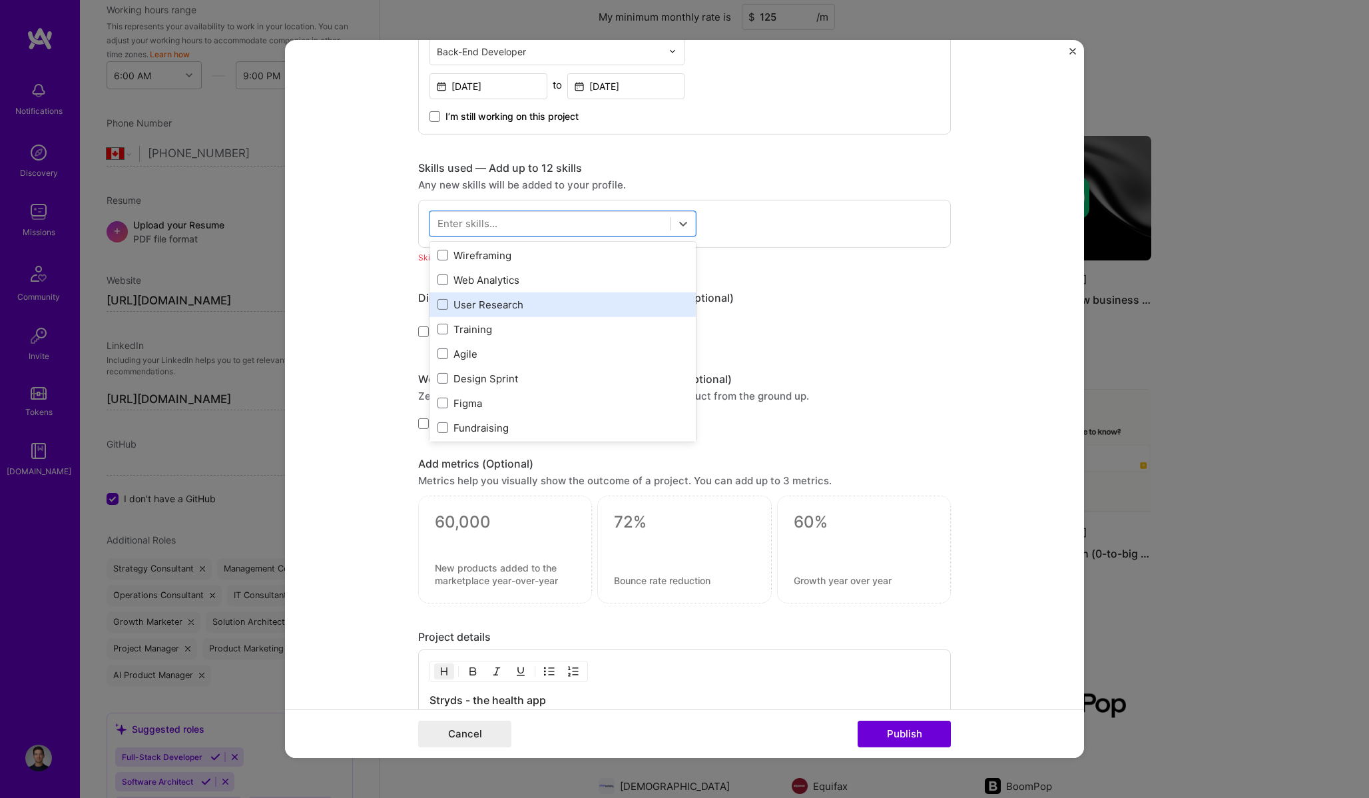
click at [523, 307] on div "User Research" at bounding box center [562, 305] width 250 height 14
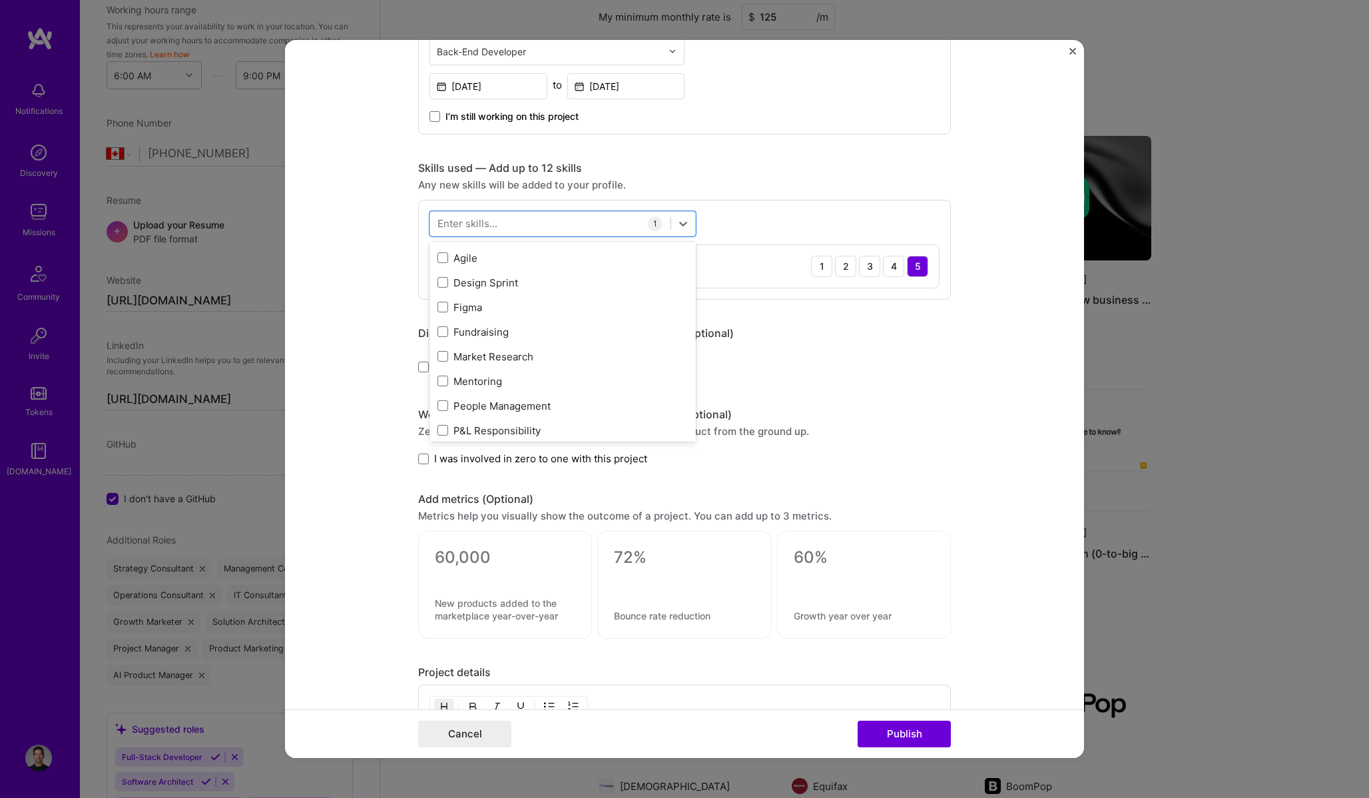
scroll to position [127, 0]
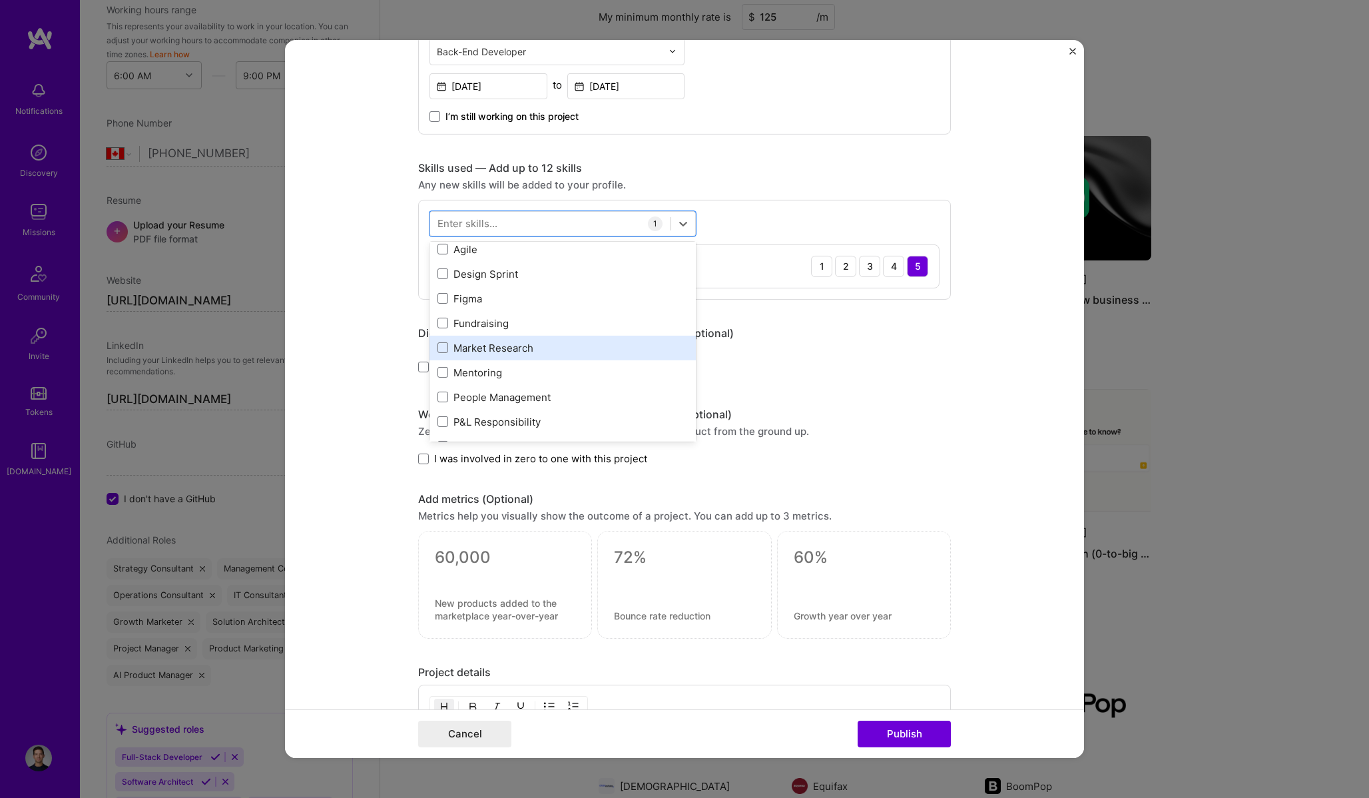
click at [500, 349] on div "Market Research" at bounding box center [562, 348] width 250 height 14
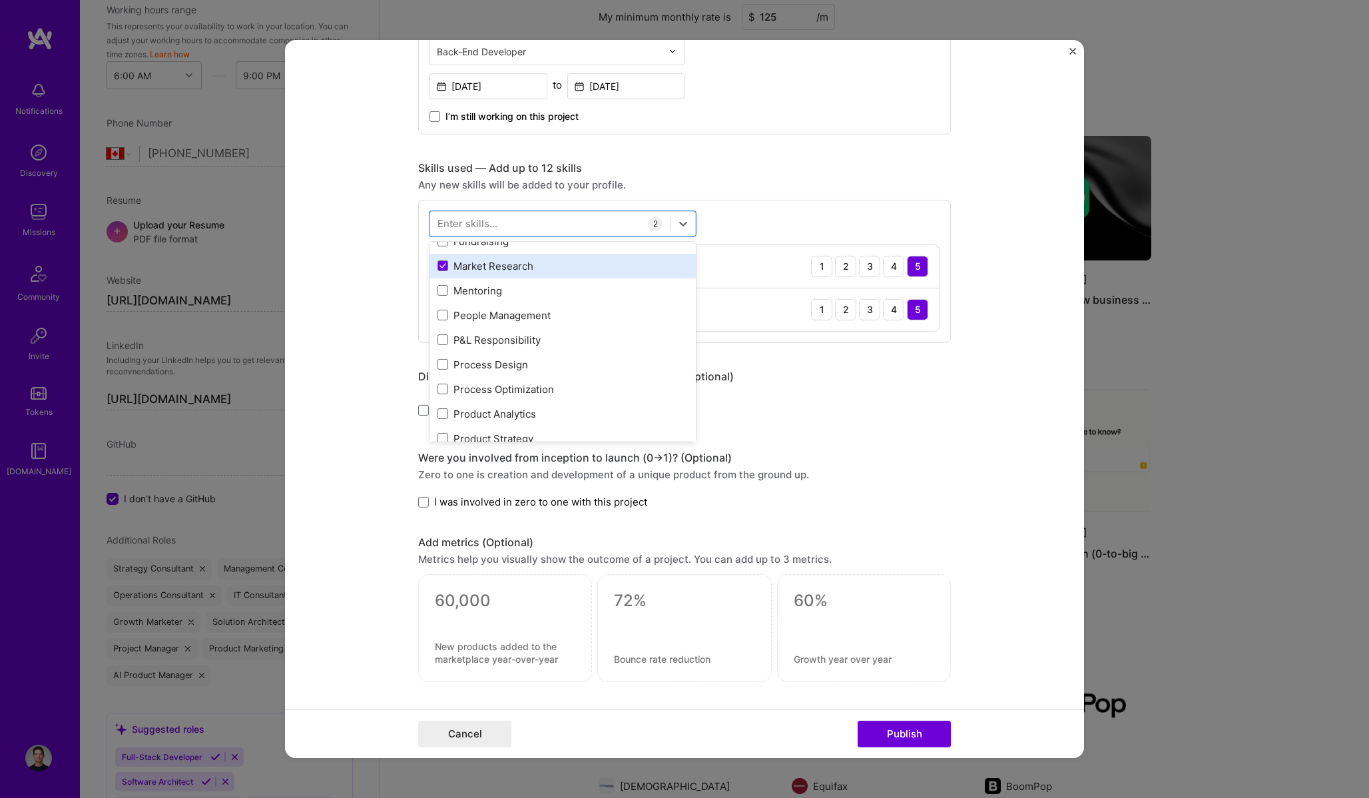
scroll to position [223, 0]
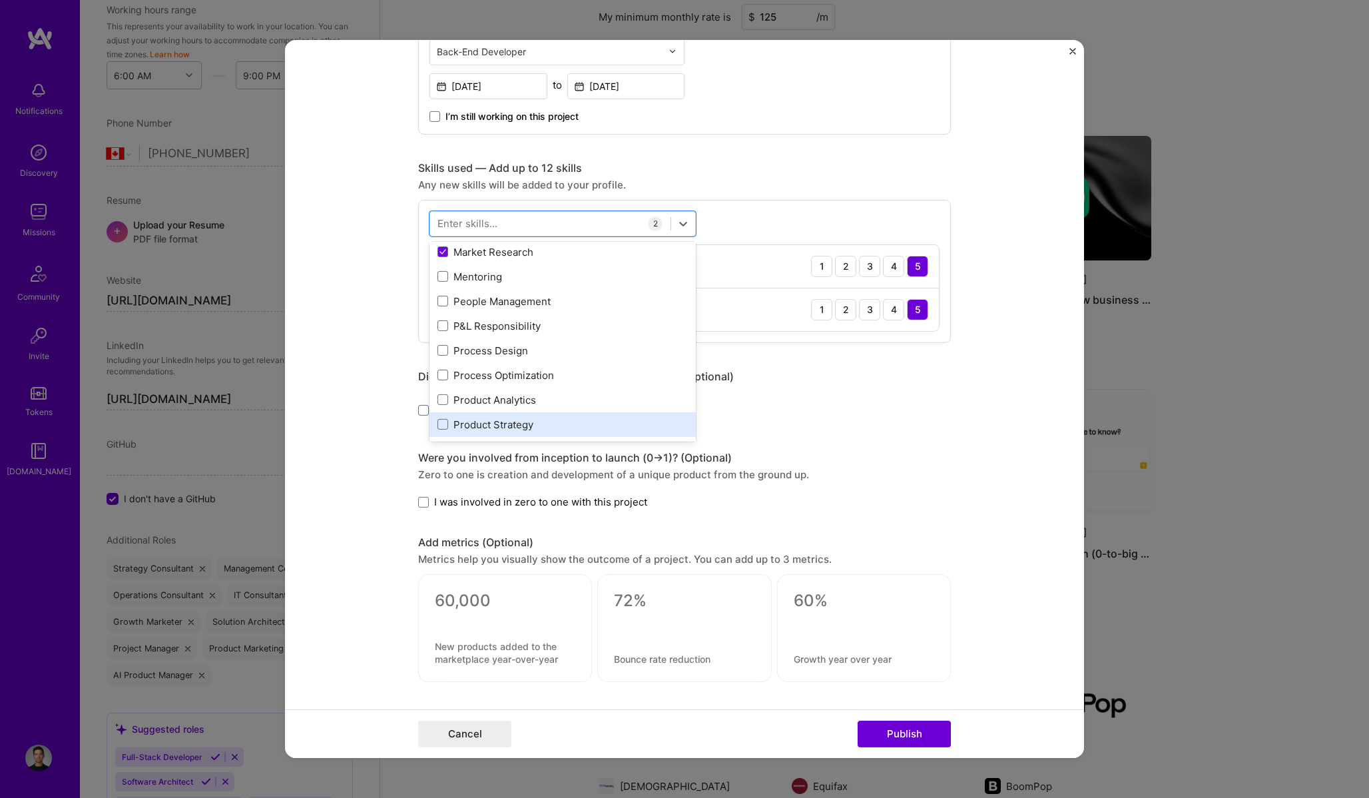
drag, startPoint x: 509, startPoint y: 349, endPoint x: 487, endPoint y: 422, distance: 76.5
click at [487, 423] on div "Wireframing Web Analytics User Research Training Agile Design Sprint Figma Fund…" at bounding box center [562, 511] width 266 height 936
click at [487, 422] on div "Product Strategy" at bounding box center [562, 424] width 250 height 14
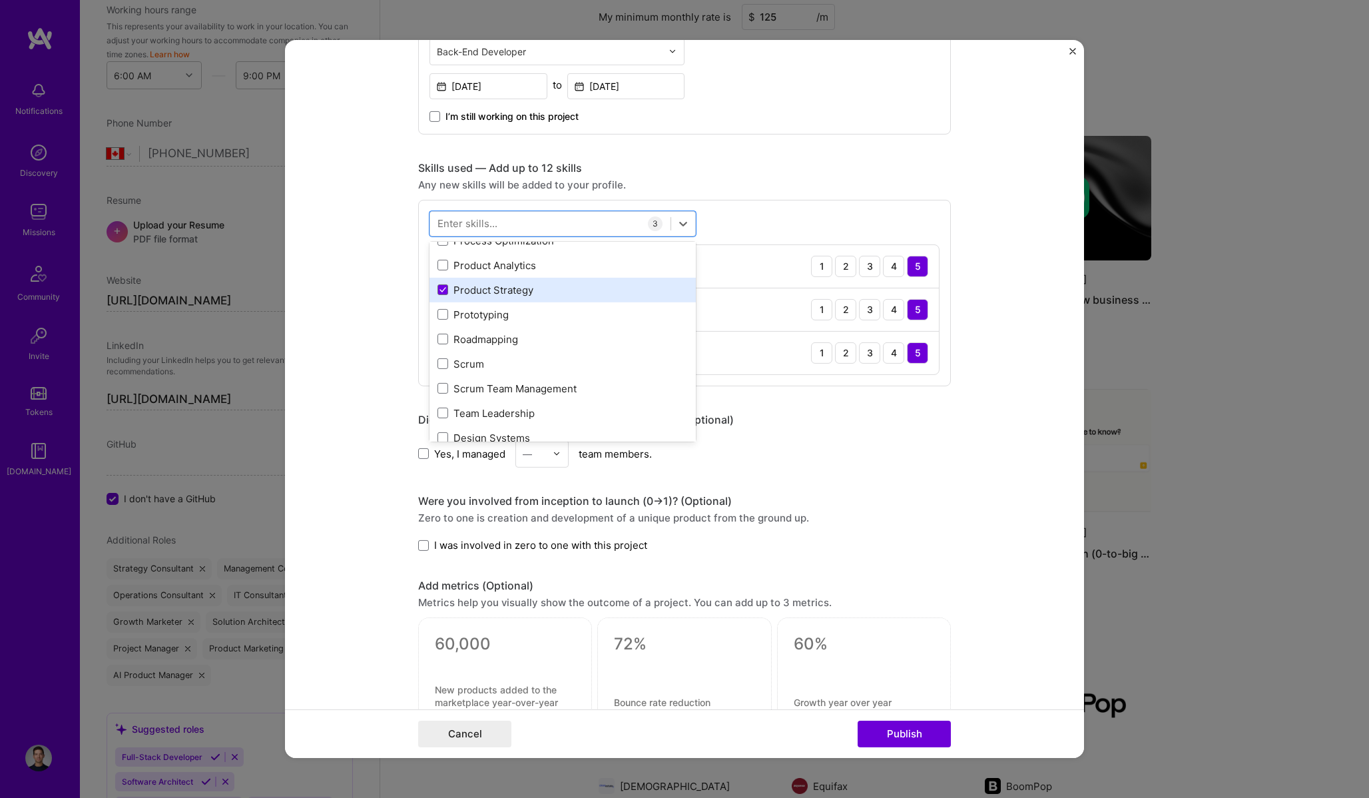
scroll to position [369, 0]
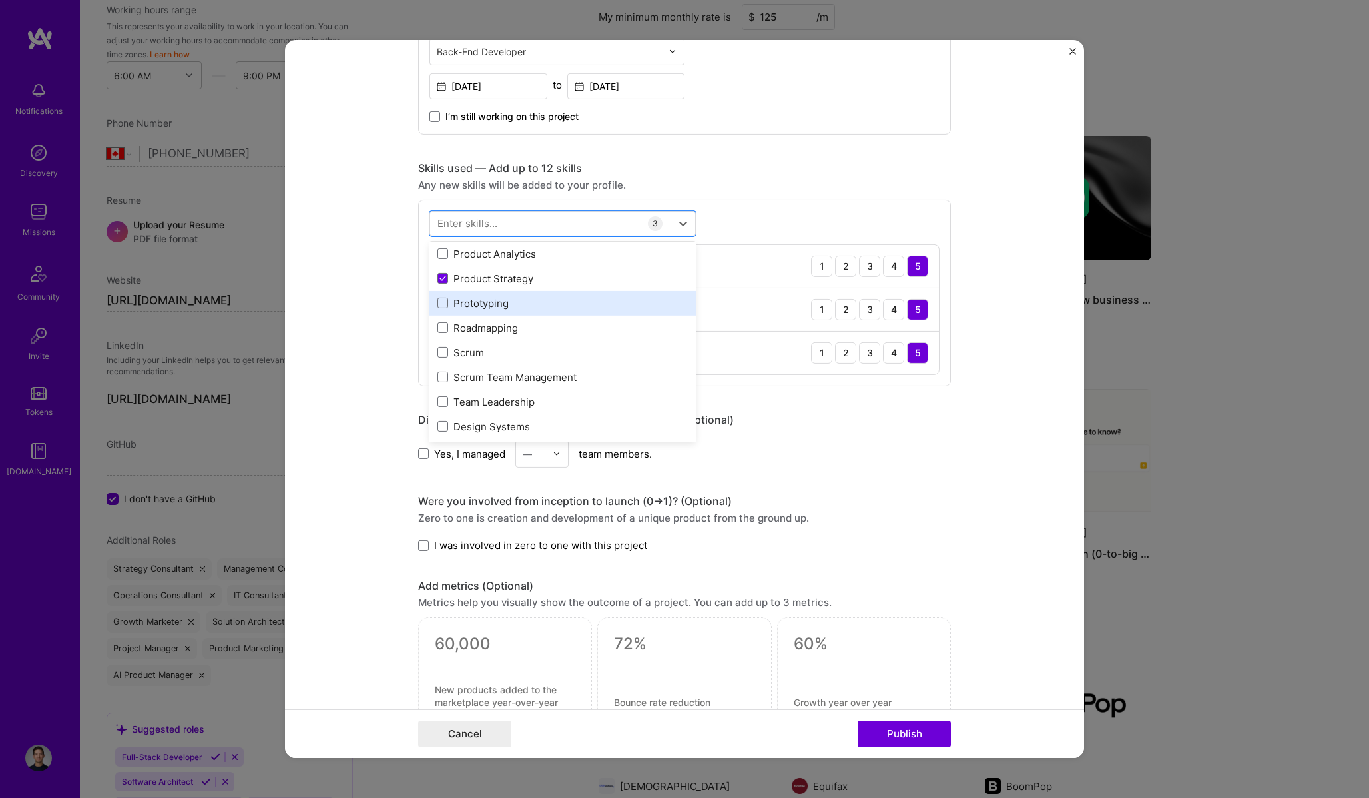
click at [518, 313] on div "Prototyping" at bounding box center [562, 303] width 266 height 25
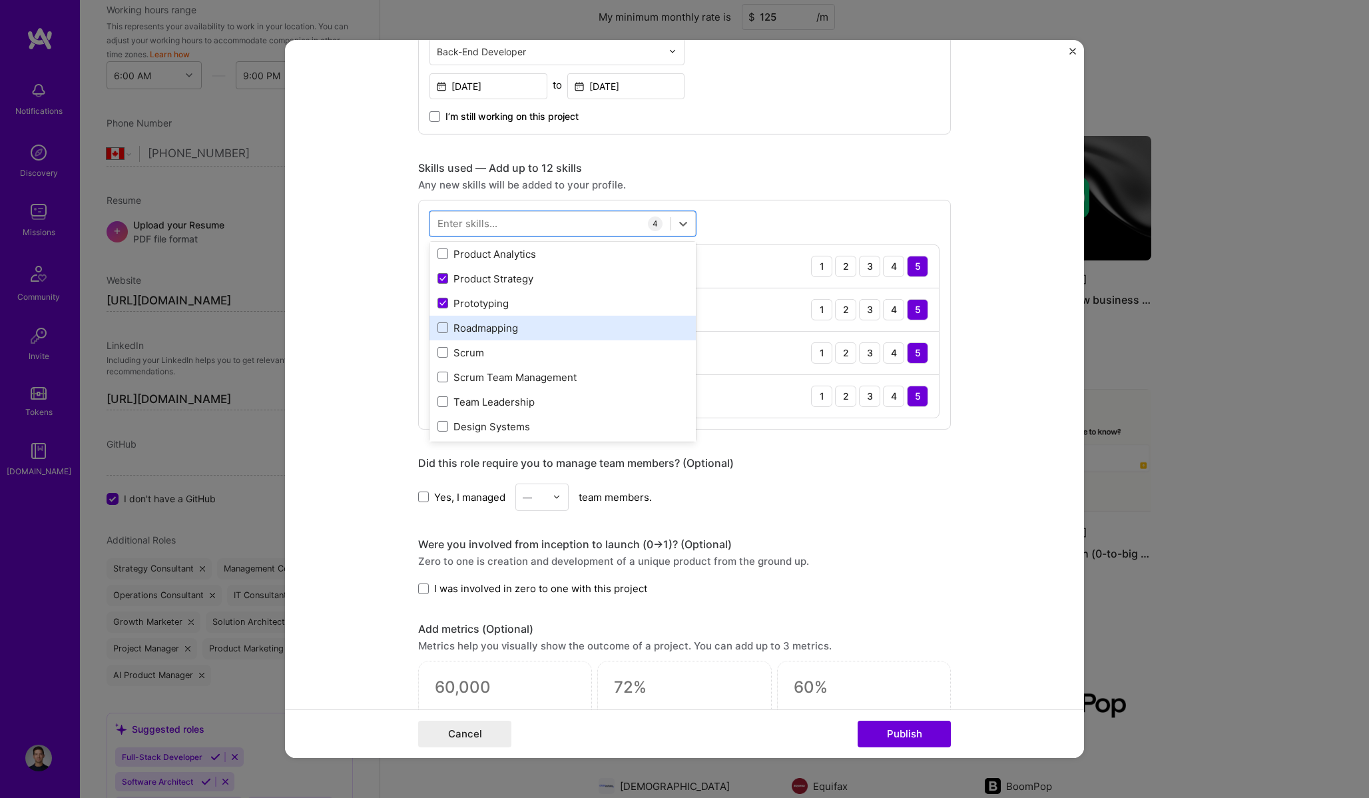
click at [507, 330] on div "Roadmapping" at bounding box center [562, 328] width 250 height 14
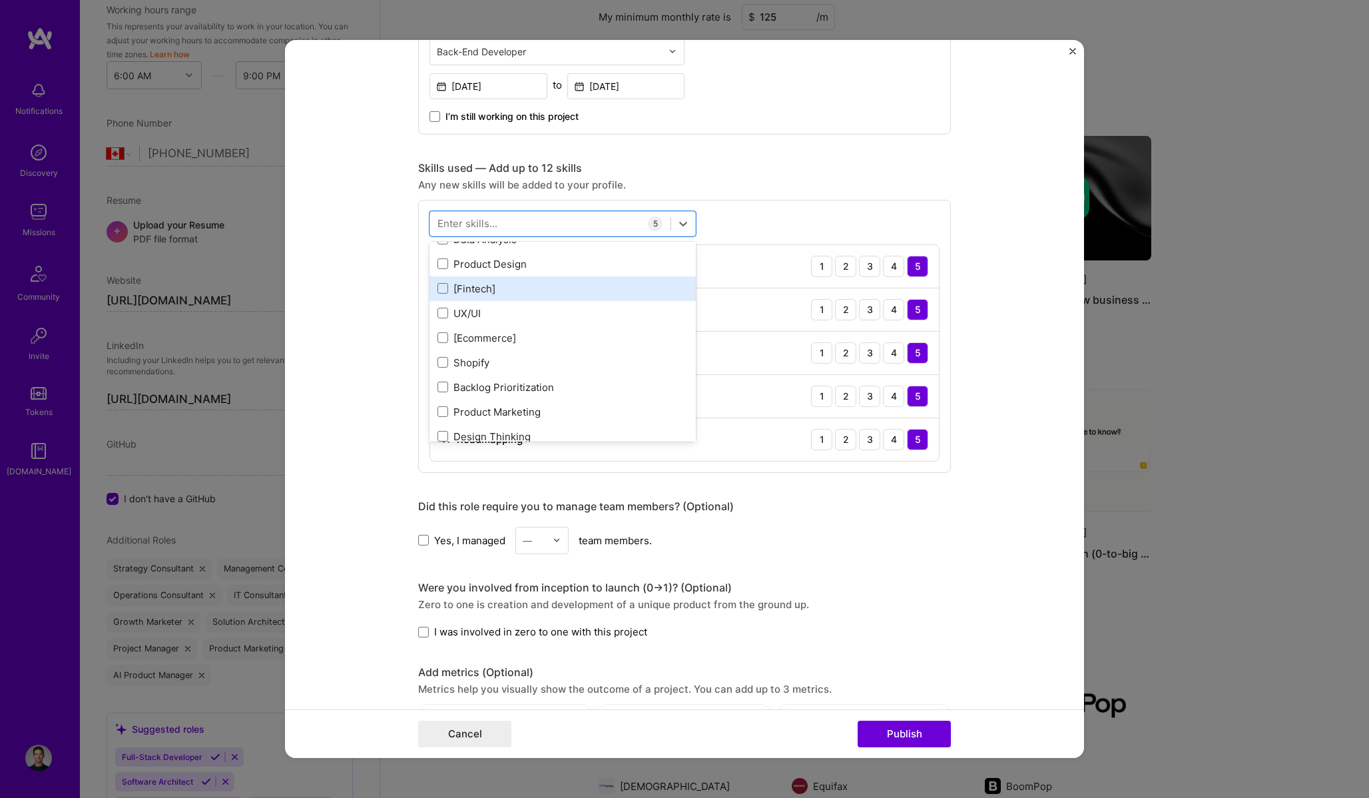
click at [482, 319] on div "UX/UI" at bounding box center [562, 313] width 250 height 14
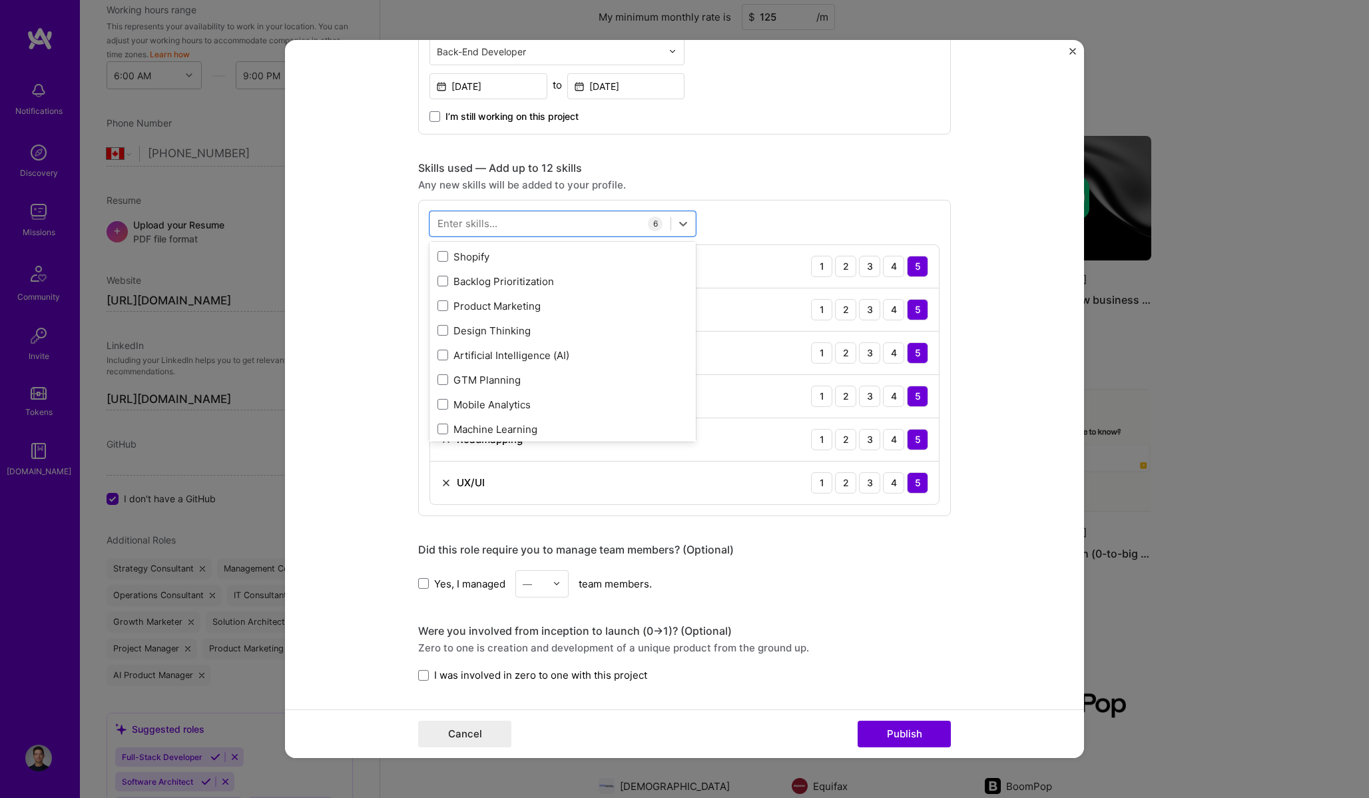
scroll to position [717, 0]
click at [502, 302] on div "Product Marketing" at bounding box center [562, 300] width 250 height 14
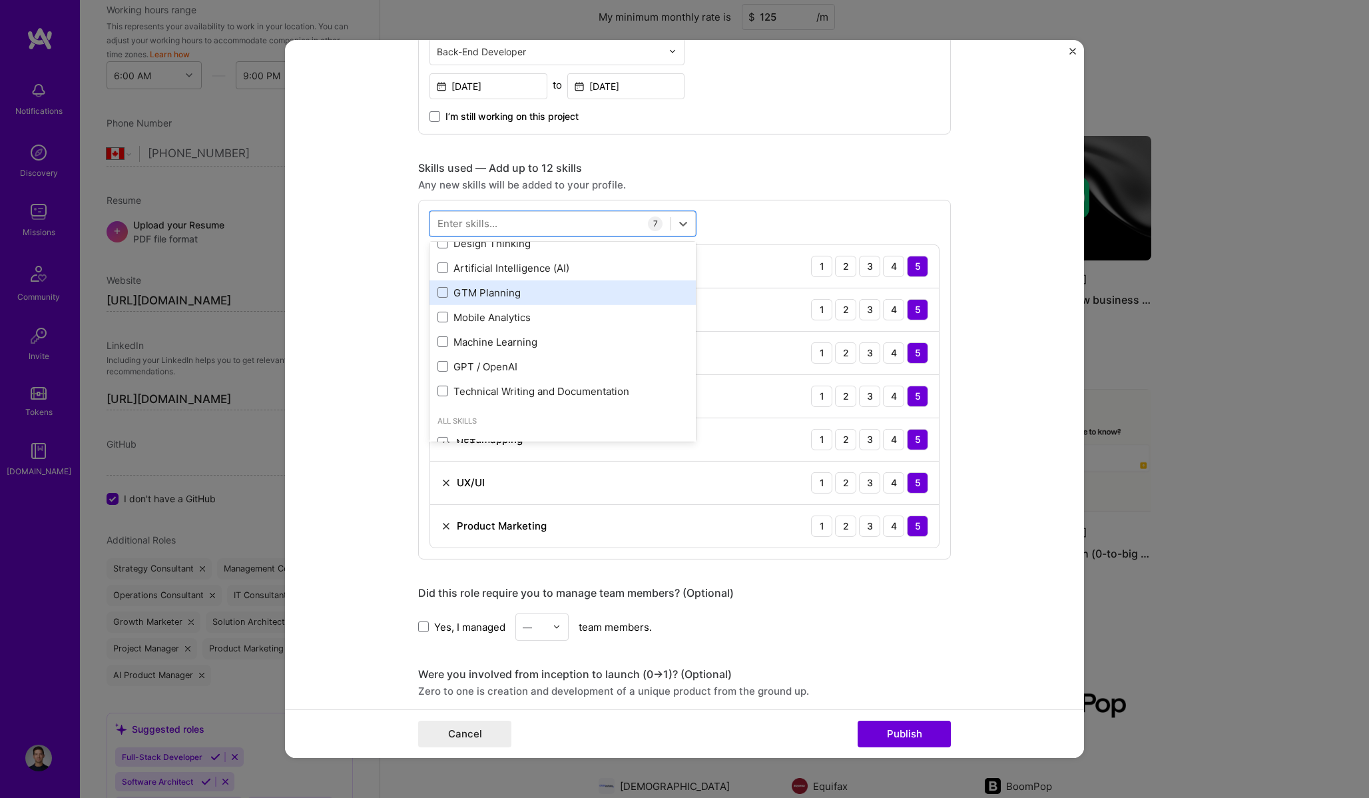
click at [505, 285] on div "GTM Planning" at bounding box center [562, 292] width 266 height 25
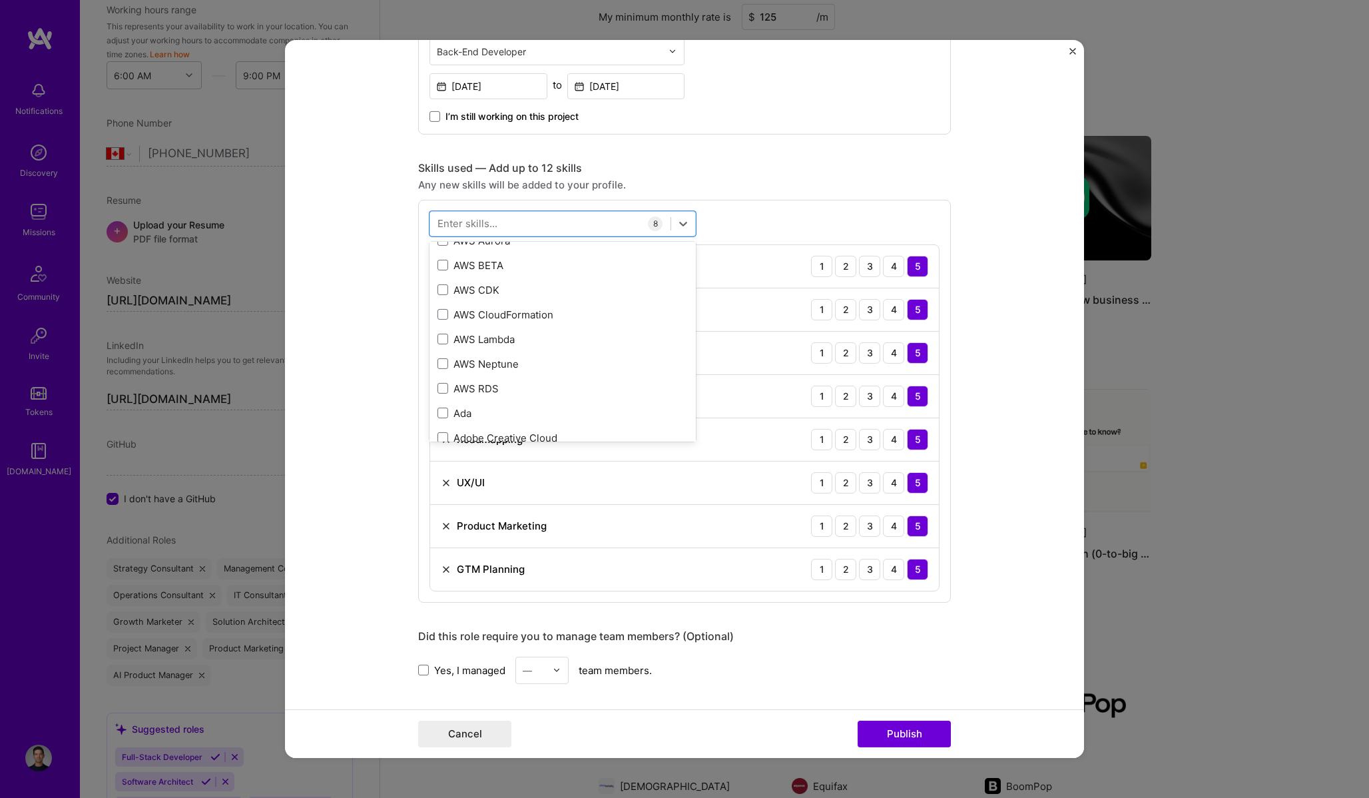
scroll to position [1278, 0]
click at [886, 732] on button "Publish" at bounding box center [904, 733] width 93 height 27
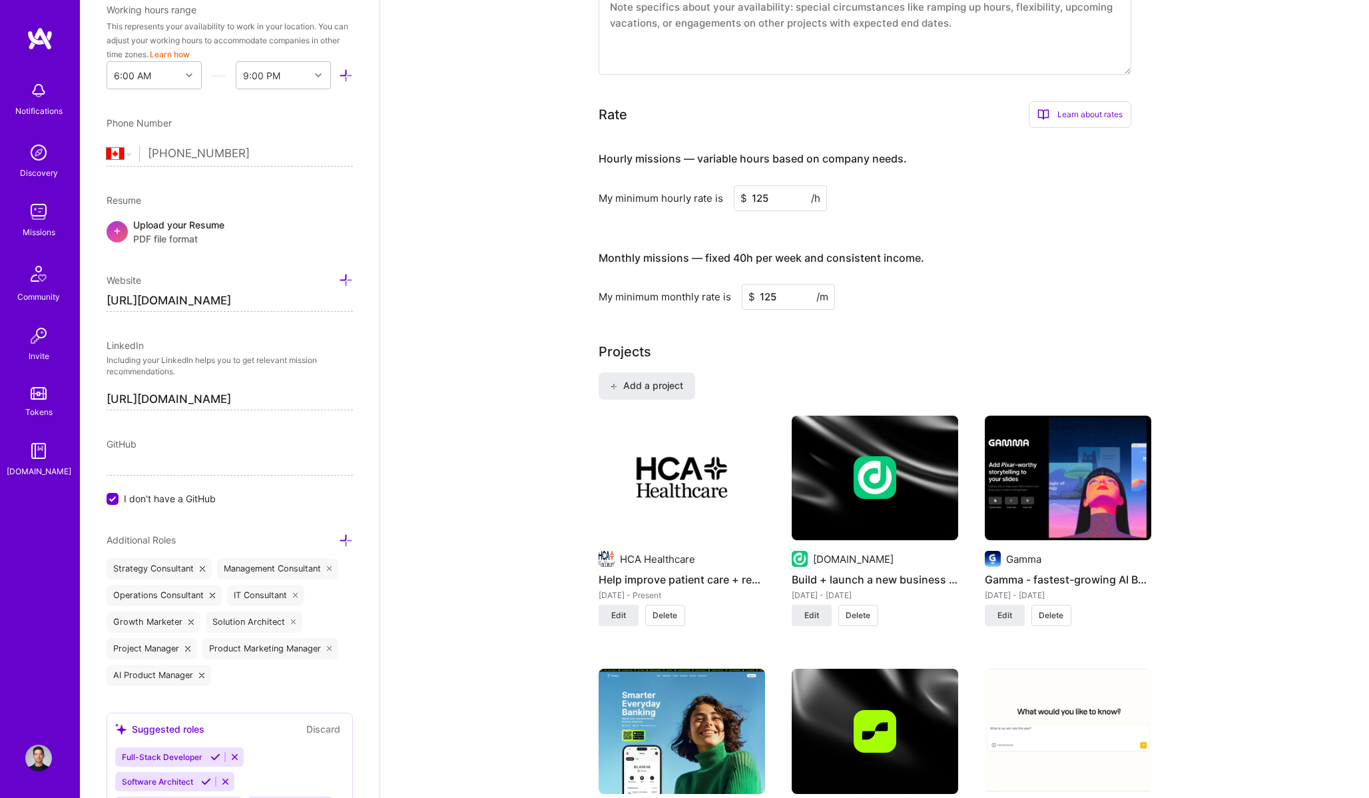
scroll to position [713, 0]
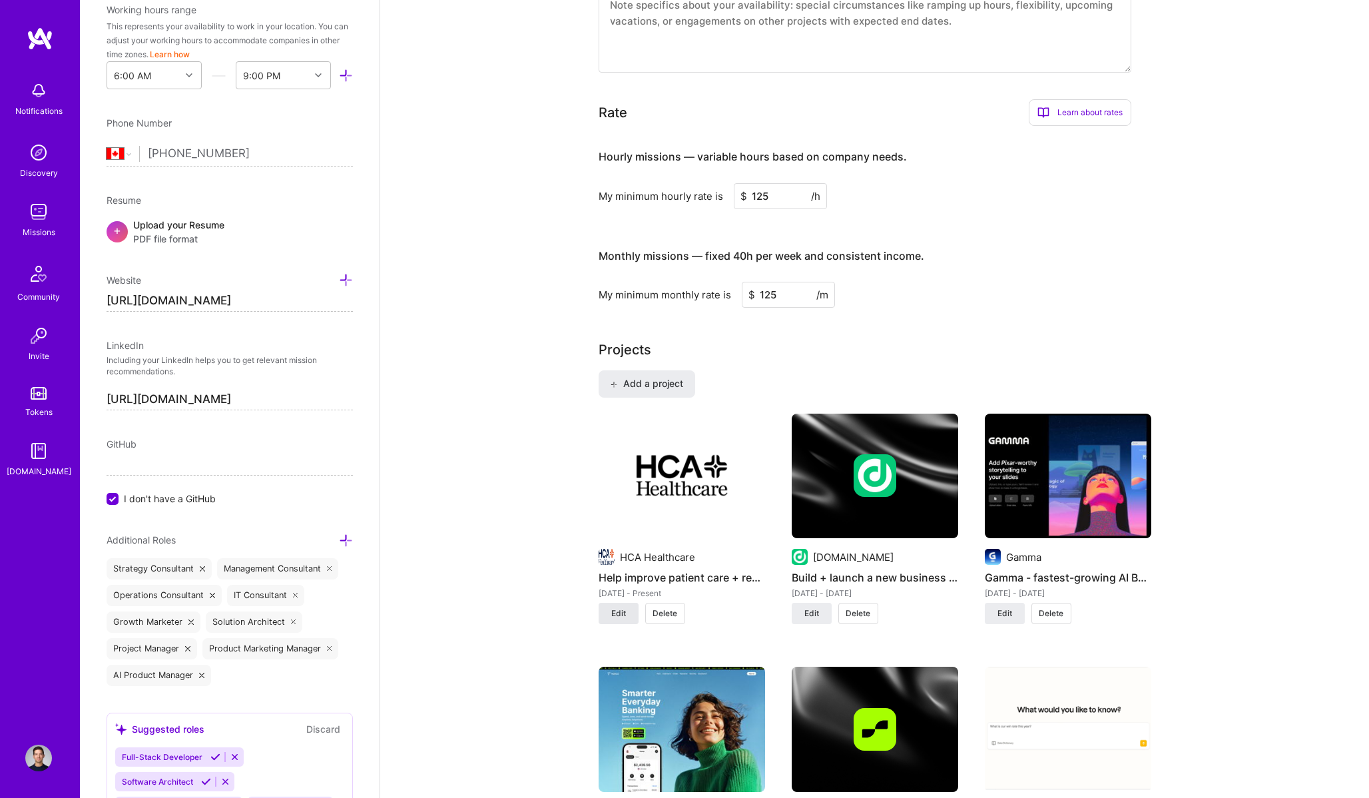
click at [619, 608] on span "Edit" at bounding box center [618, 613] width 15 height 12
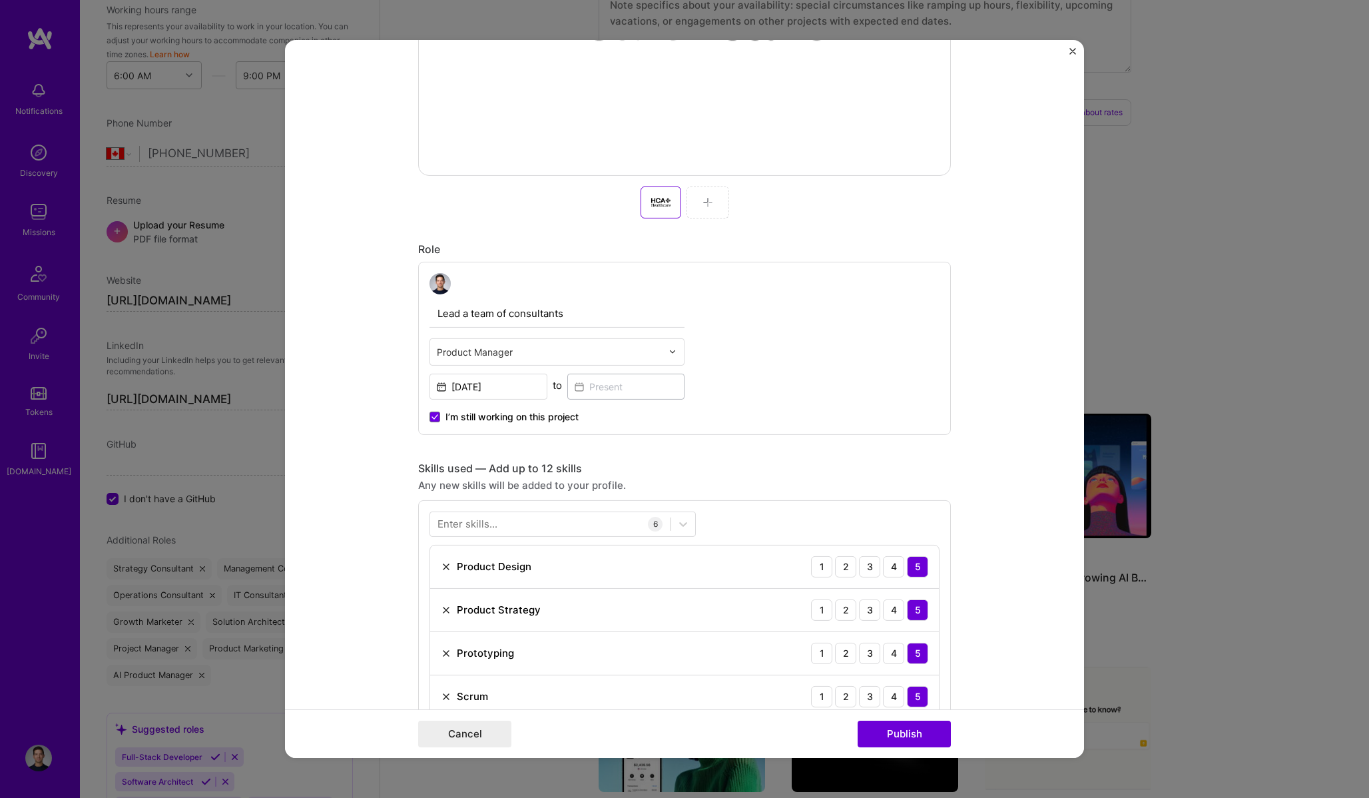
scroll to position [726, 0]
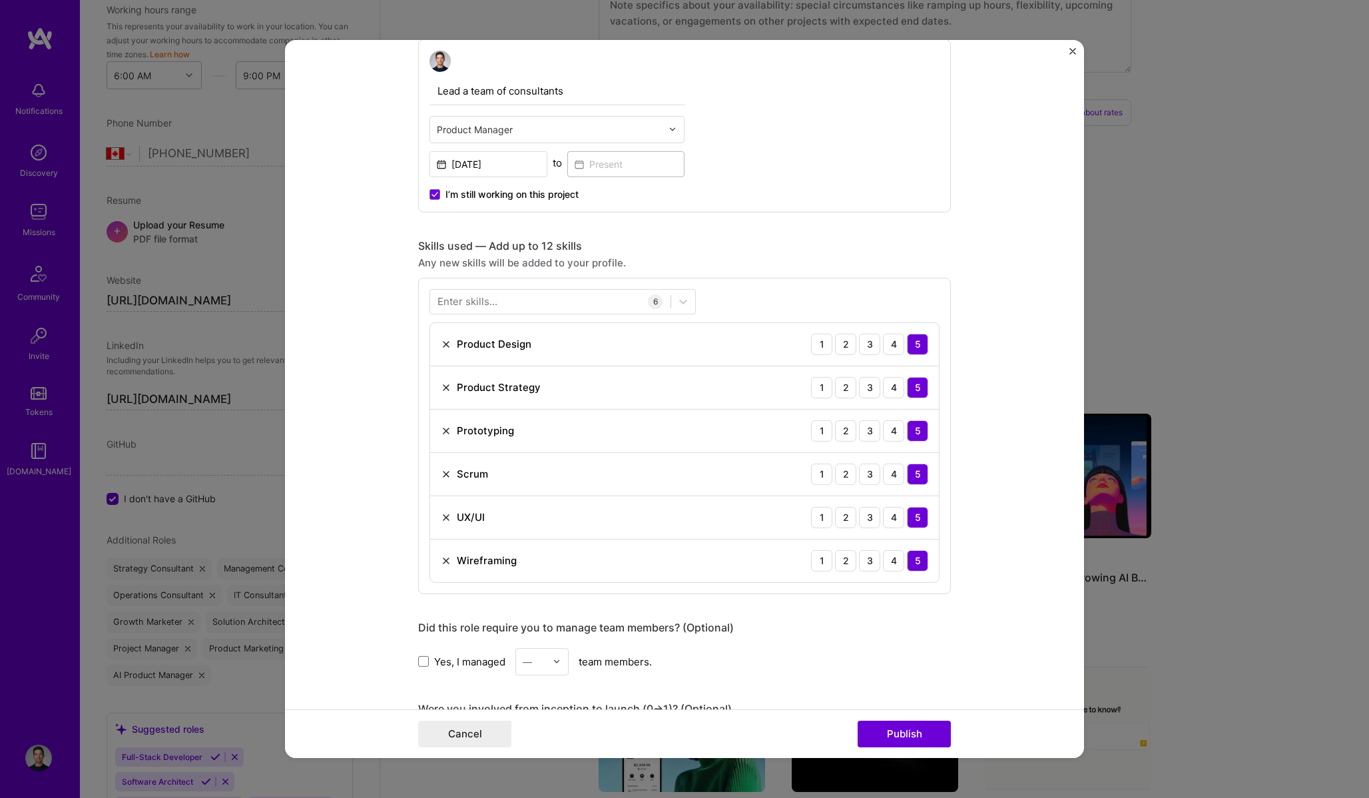
click at [511, 188] on span "I’m still working on this project" at bounding box center [511, 194] width 133 height 13
click at [0, 0] on input "I’m still working on this project" at bounding box center [0, 0] width 0 height 0
click at [599, 177] on div "Lead a team of consultants Product Manager May, 2023 to I’m still working on th…" at bounding box center [556, 126] width 255 height 150
click at [639, 166] on input at bounding box center [626, 164] width 118 height 26
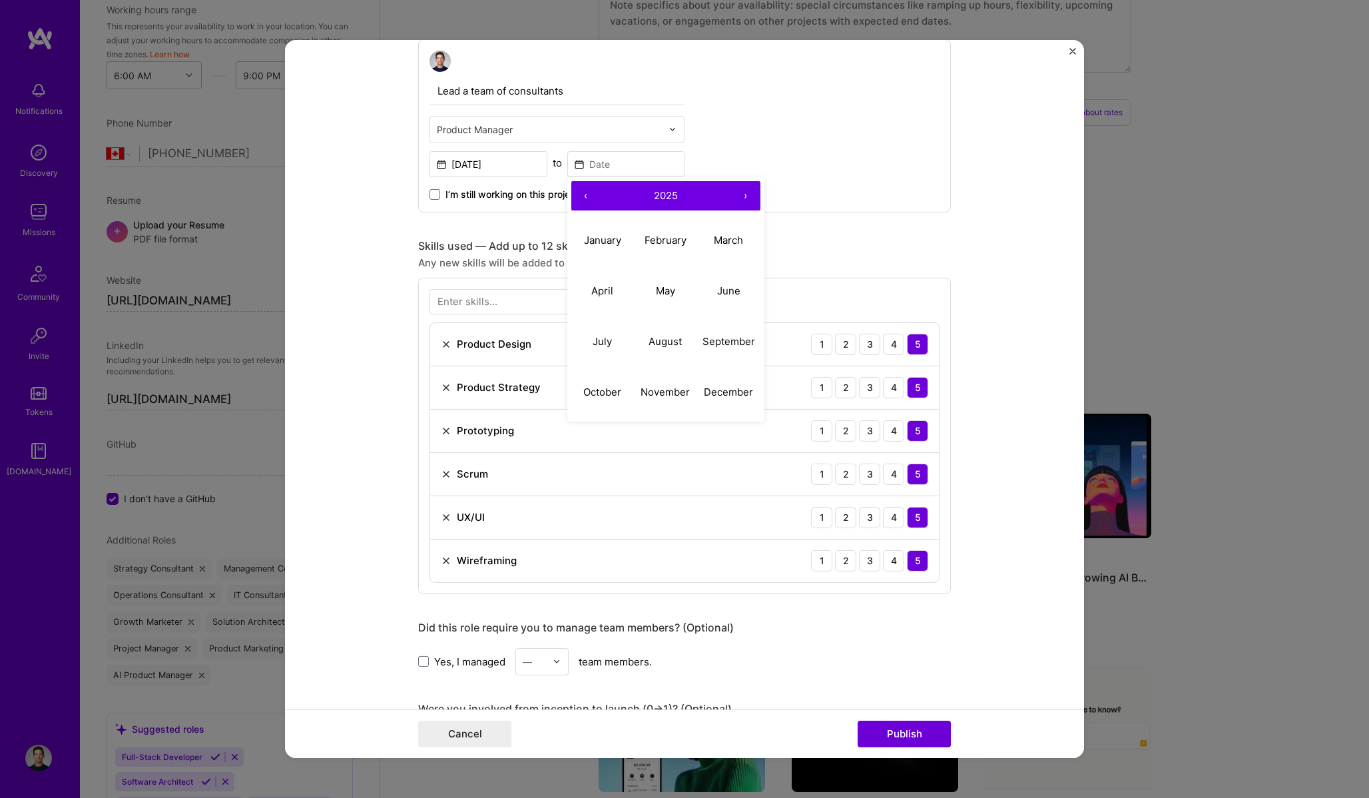
click at [593, 200] on button "‹" at bounding box center [585, 195] width 29 height 29
click at [710, 346] on abbr "September" at bounding box center [728, 341] width 53 height 13
type input "Sep, 2023"
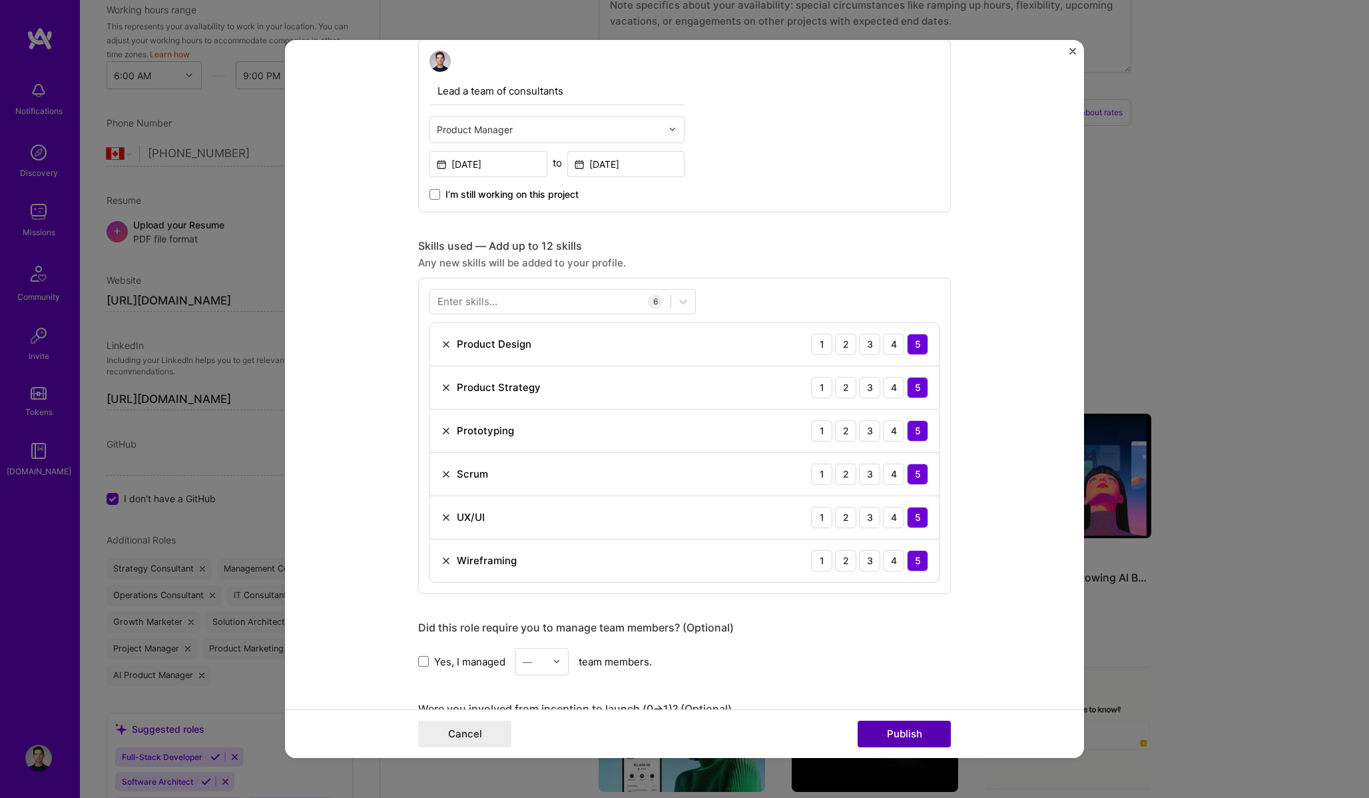
click at [908, 741] on button "Publish" at bounding box center [904, 733] width 93 height 27
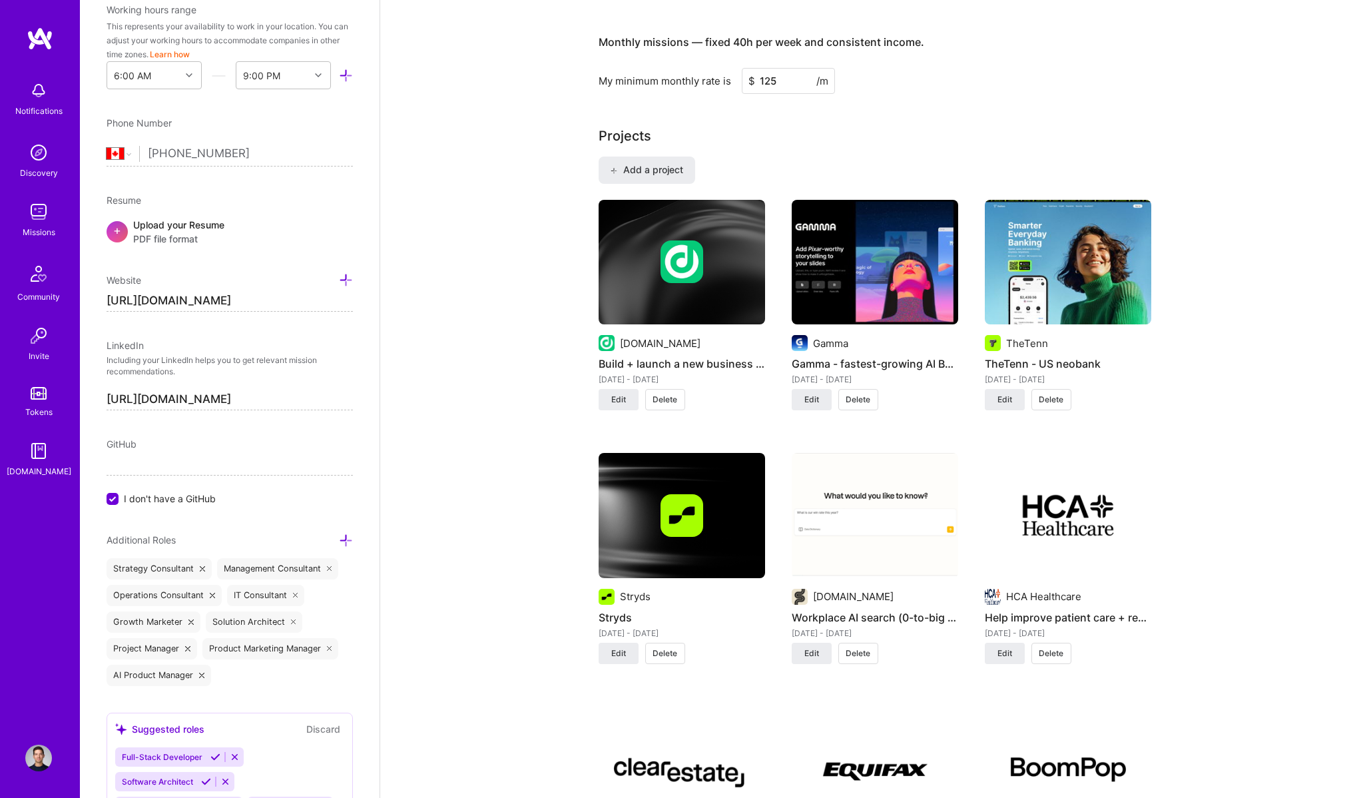
scroll to position [855, 0]
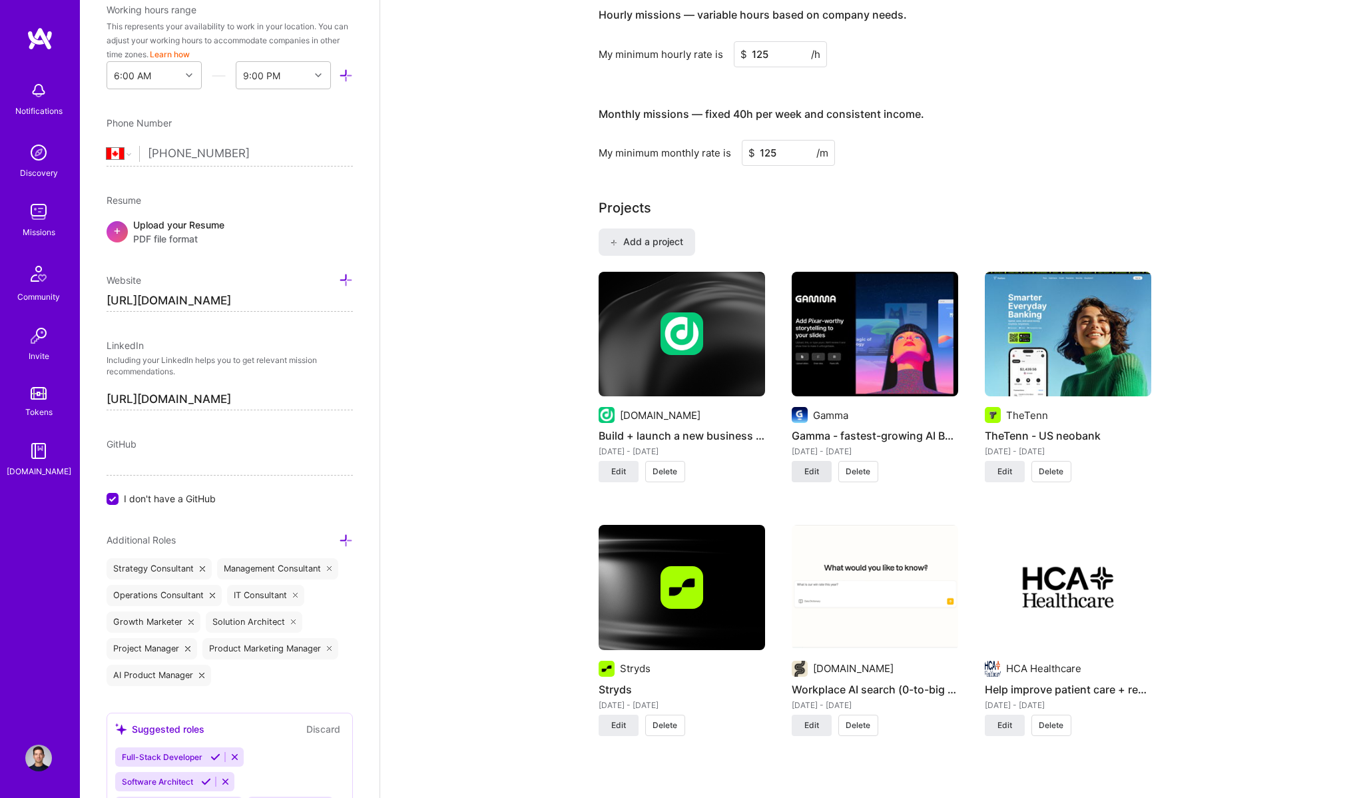
click at [819, 472] on button "Edit" at bounding box center [812, 471] width 40 height 21
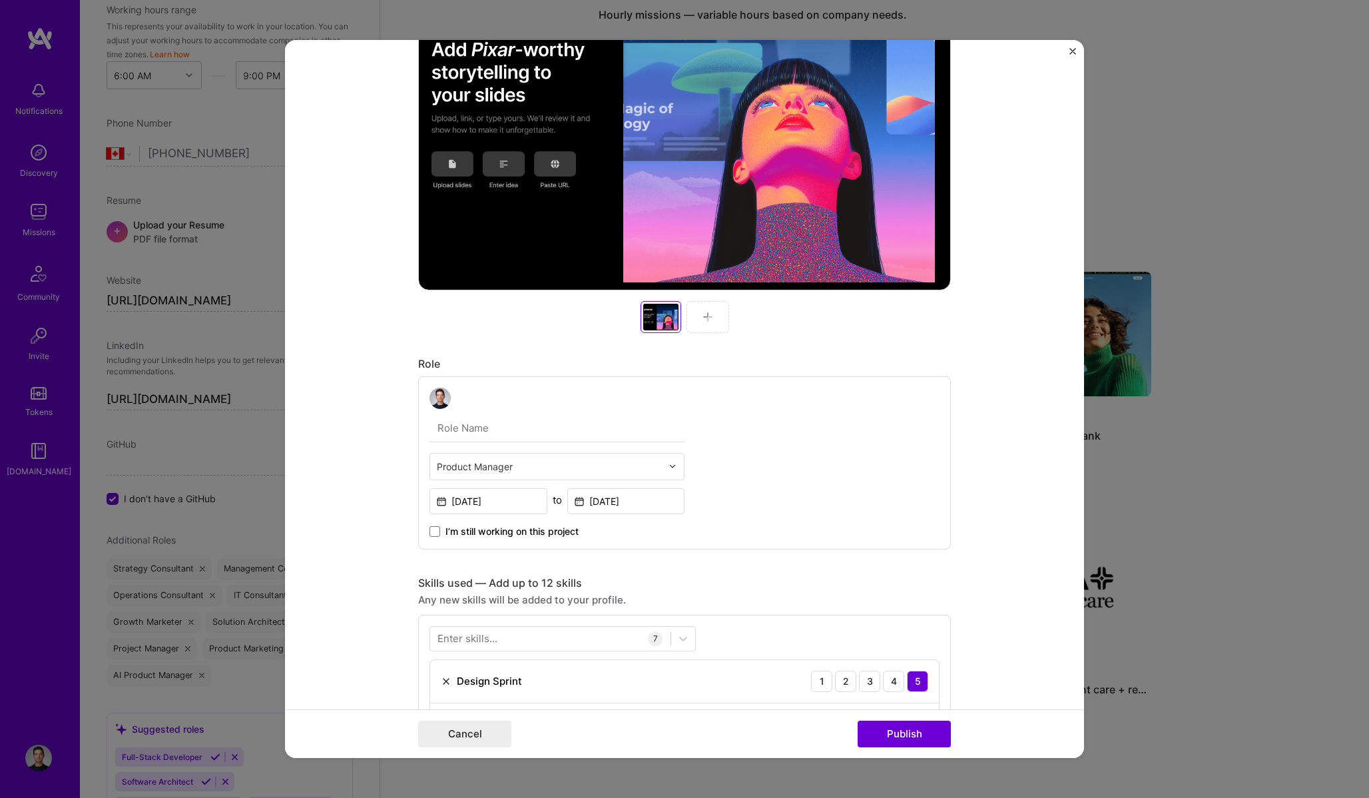
scroll to position [459, 0]
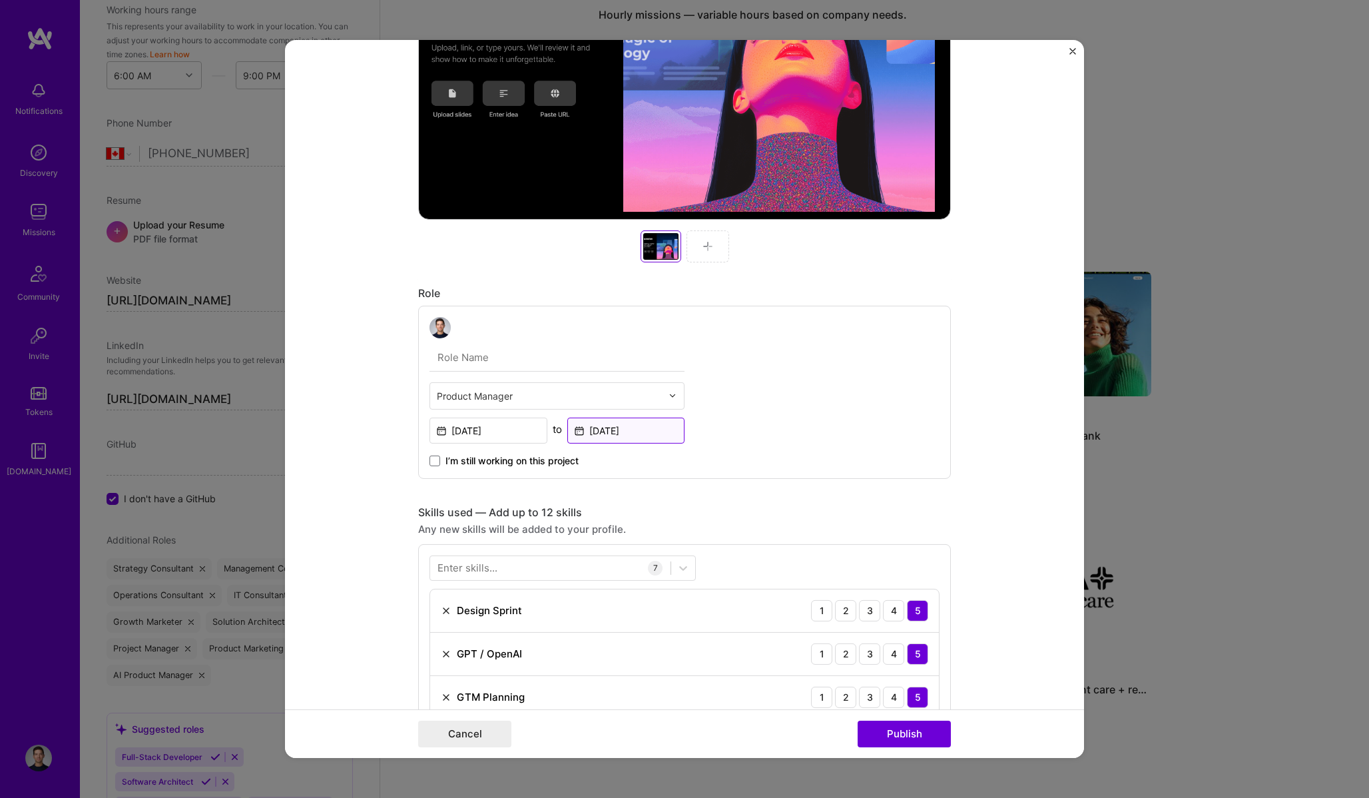
click at [592, 437] on input "Jul, 2025" at bounding box center [626, 430] width 118 height 26
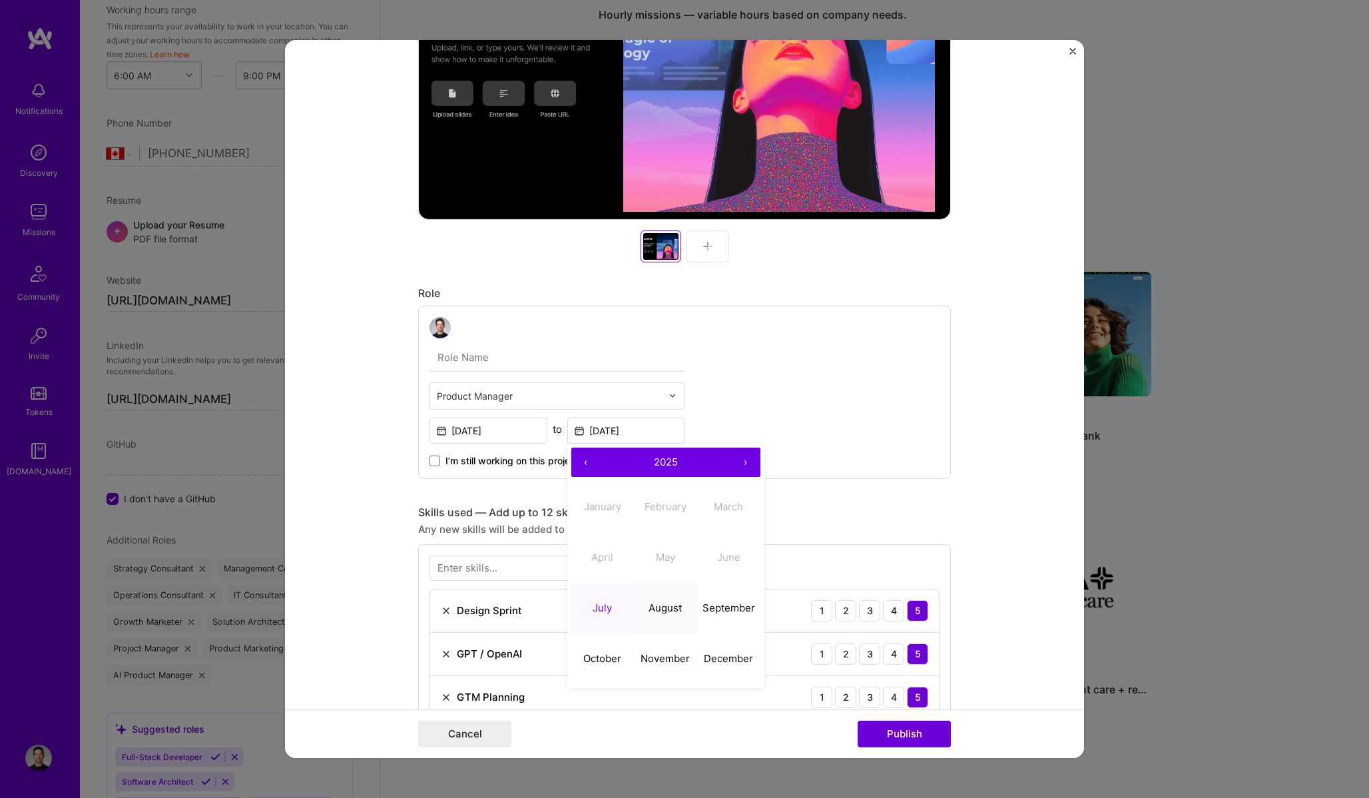
click at [644, 613] on button "August" at bounding box center [665, 608] width 63 height 51
type input "Aug, 2025"
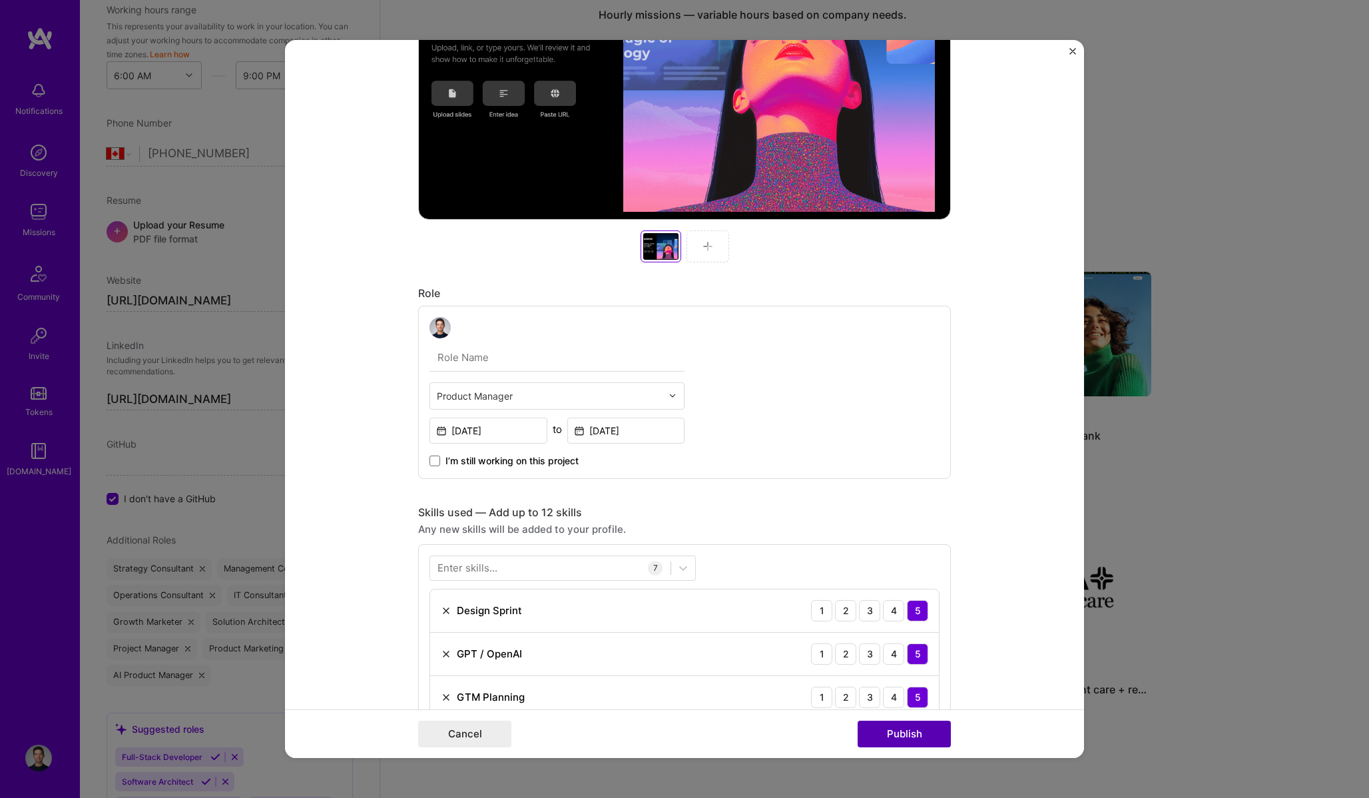
click at [907, 732] on button "Publish" at bounding box center [904, 733] width 93 height 27
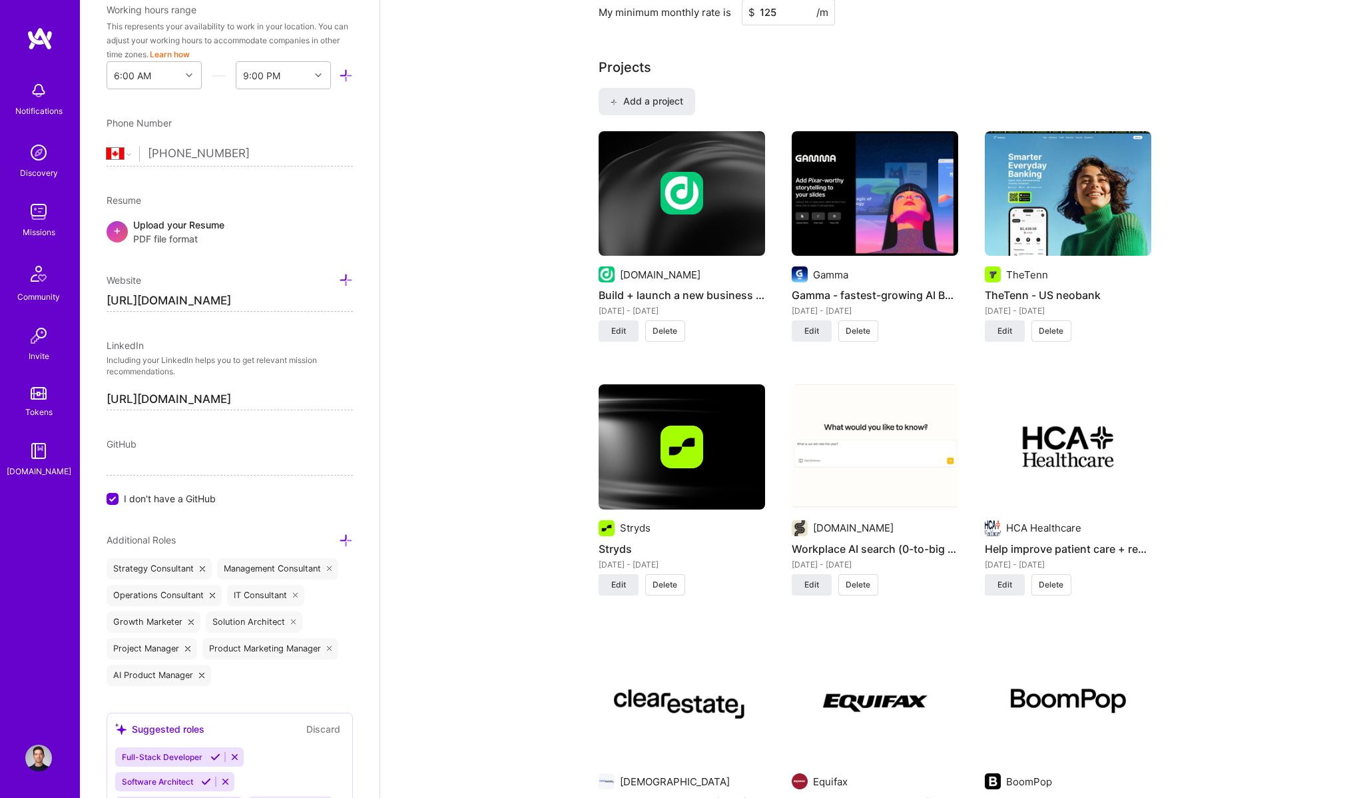
scroll to position [942, 0]
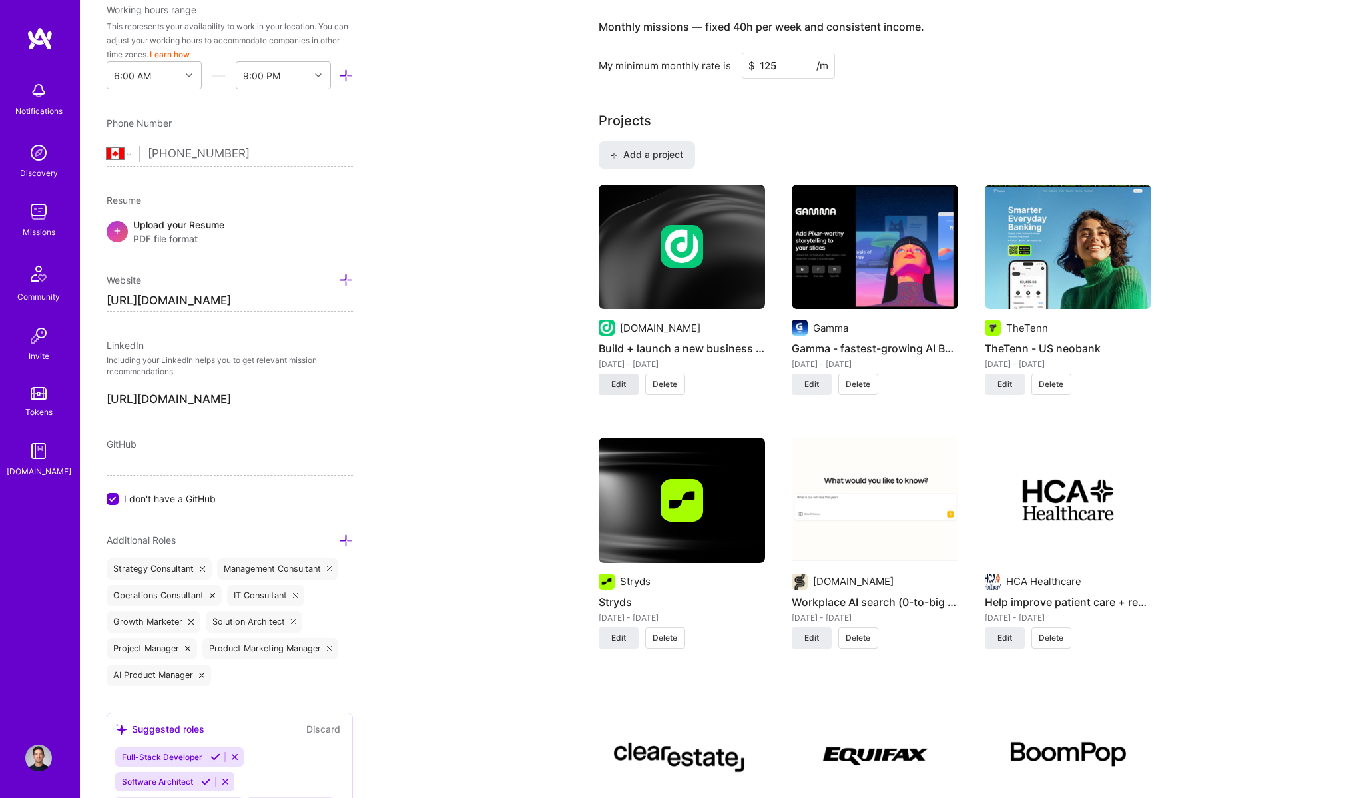
click at [621, 386] on span "Edit" at bounding box center [618, 384] width 15 height 12
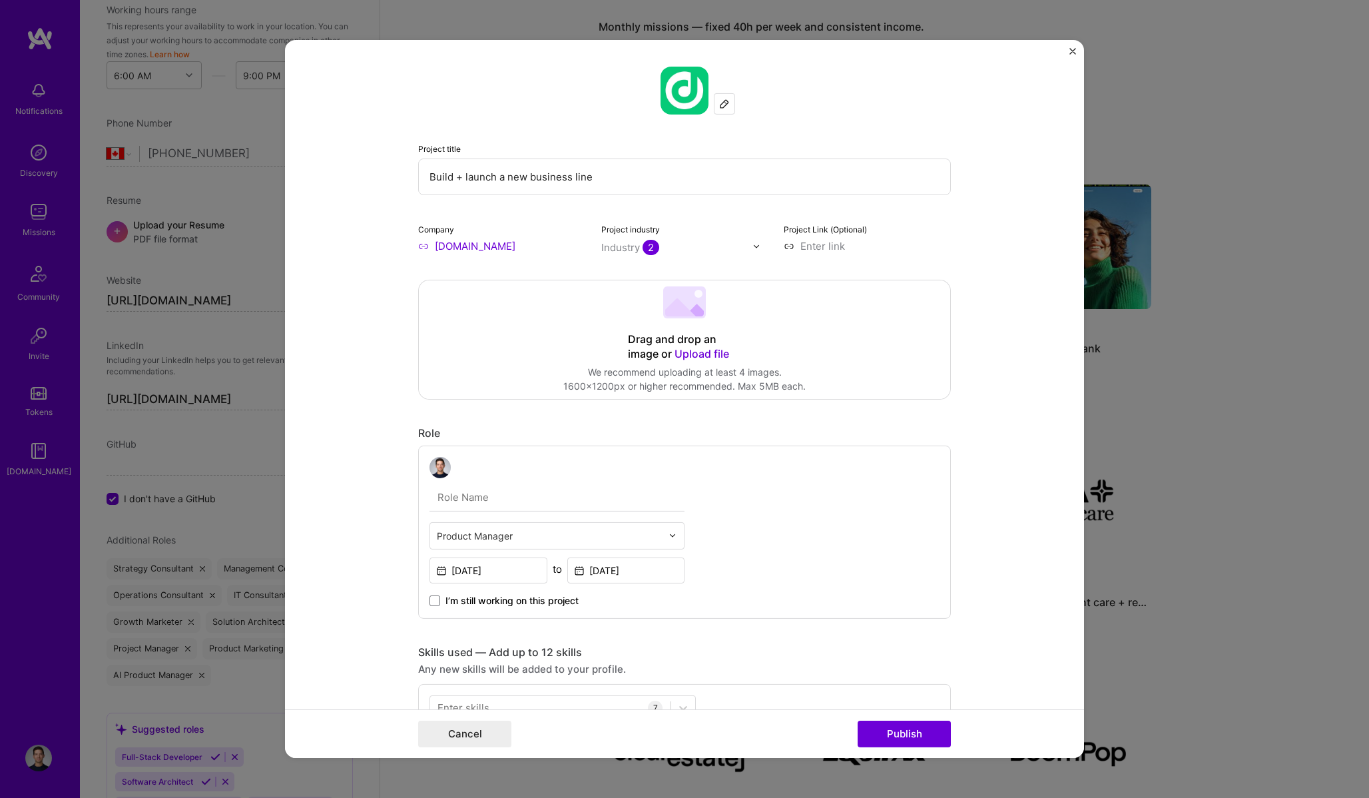
click at [547, 252] on input "www.deliverect.com" at bounding box center [501, 246] width 167 height 14
type input "Deliverect"
click at [489, 283] on span "deliverect.com" at bounding box center [490, 285] width 65 height 11
click at [921, 734] on button "Publish" at bounding box center [904, 733] width 93 height 27
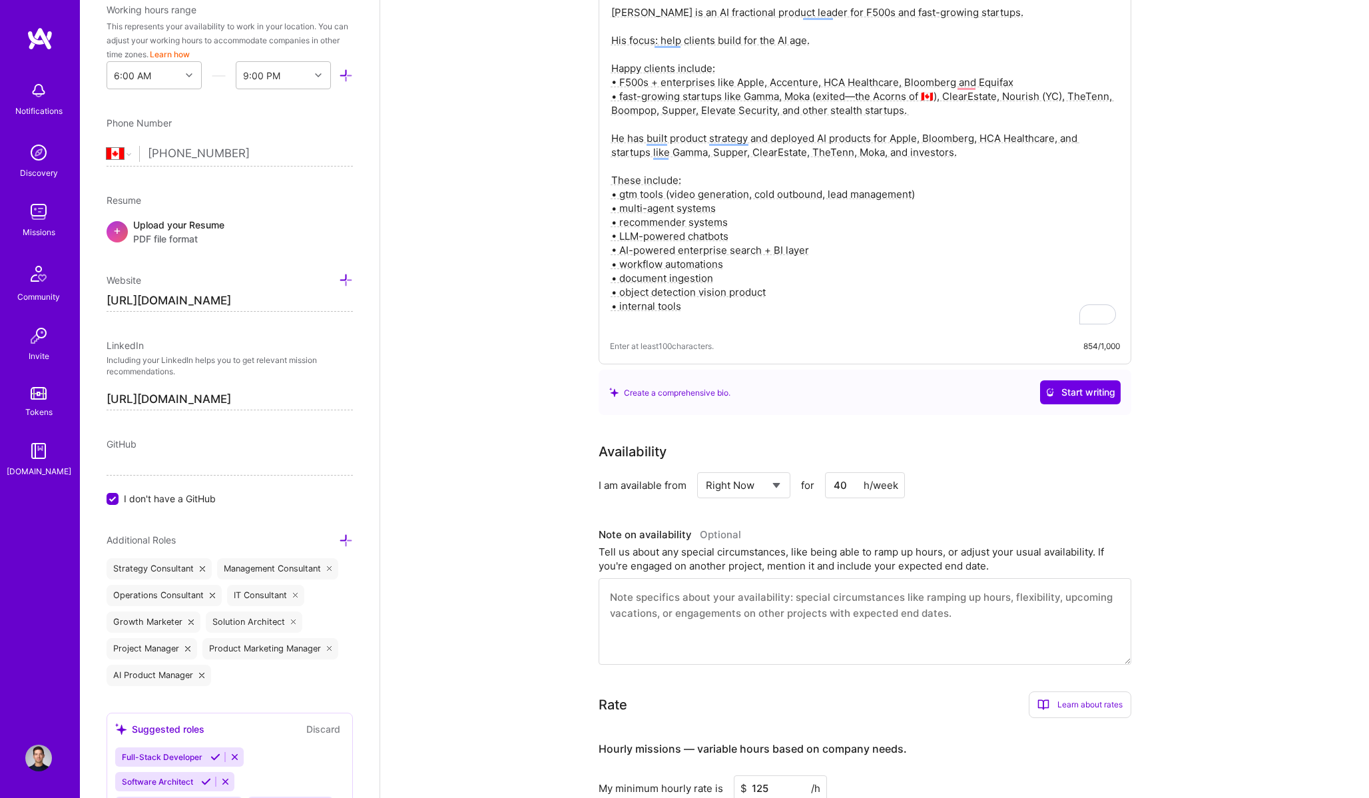
scroll to position [0, 0]
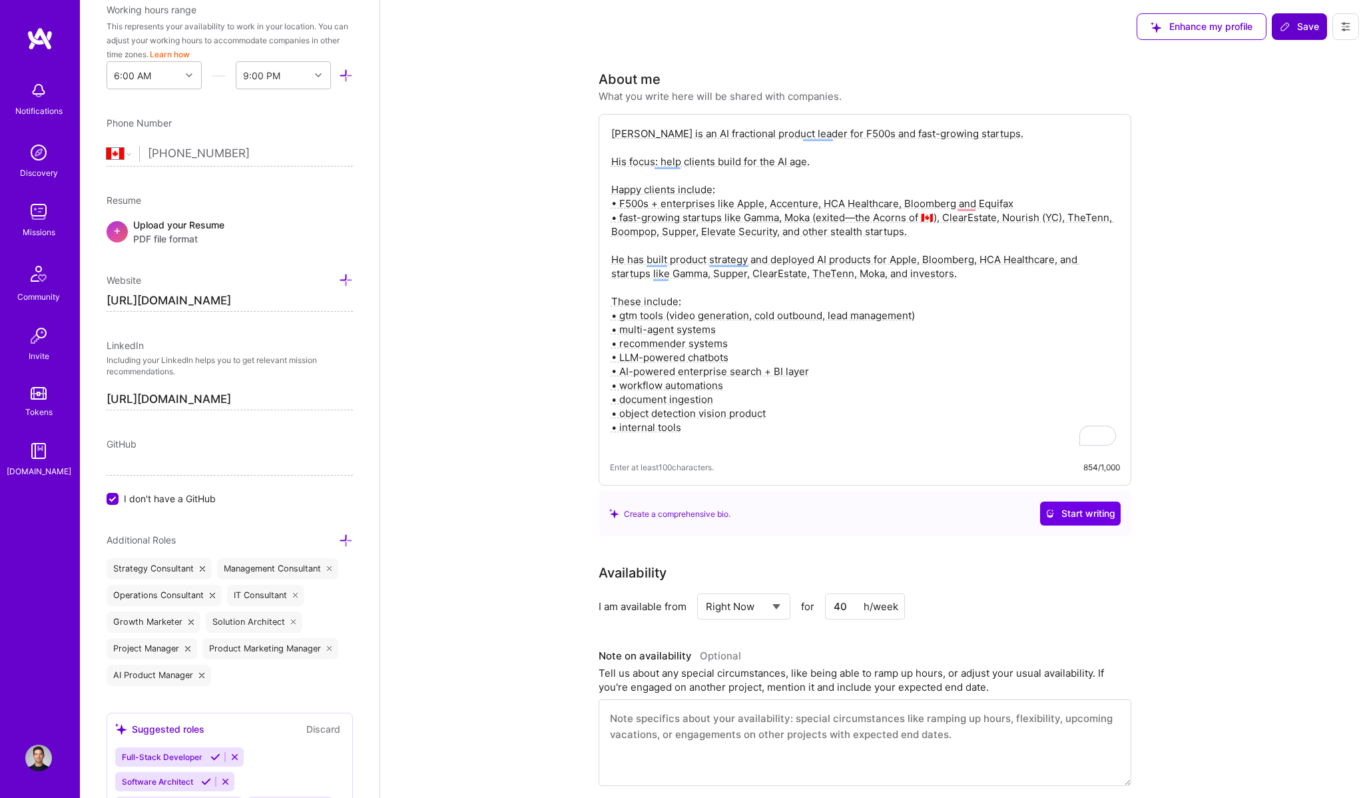
click at [1300, 32] on span "Save" at bounding box center [1299, 26] width 39 height 13
